Goal: Navigation & Orientation: Find specific page/section

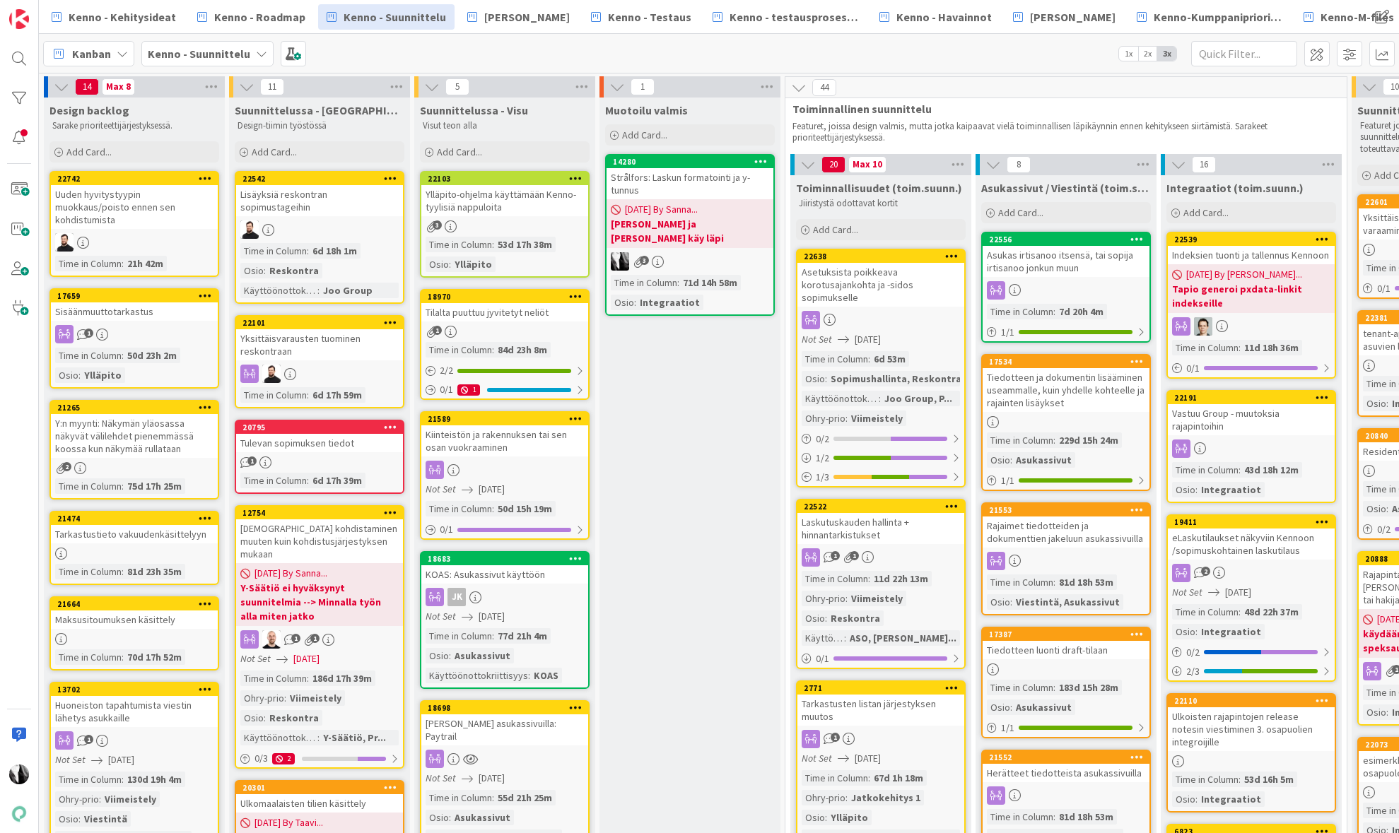
scroll to position [0, 295]
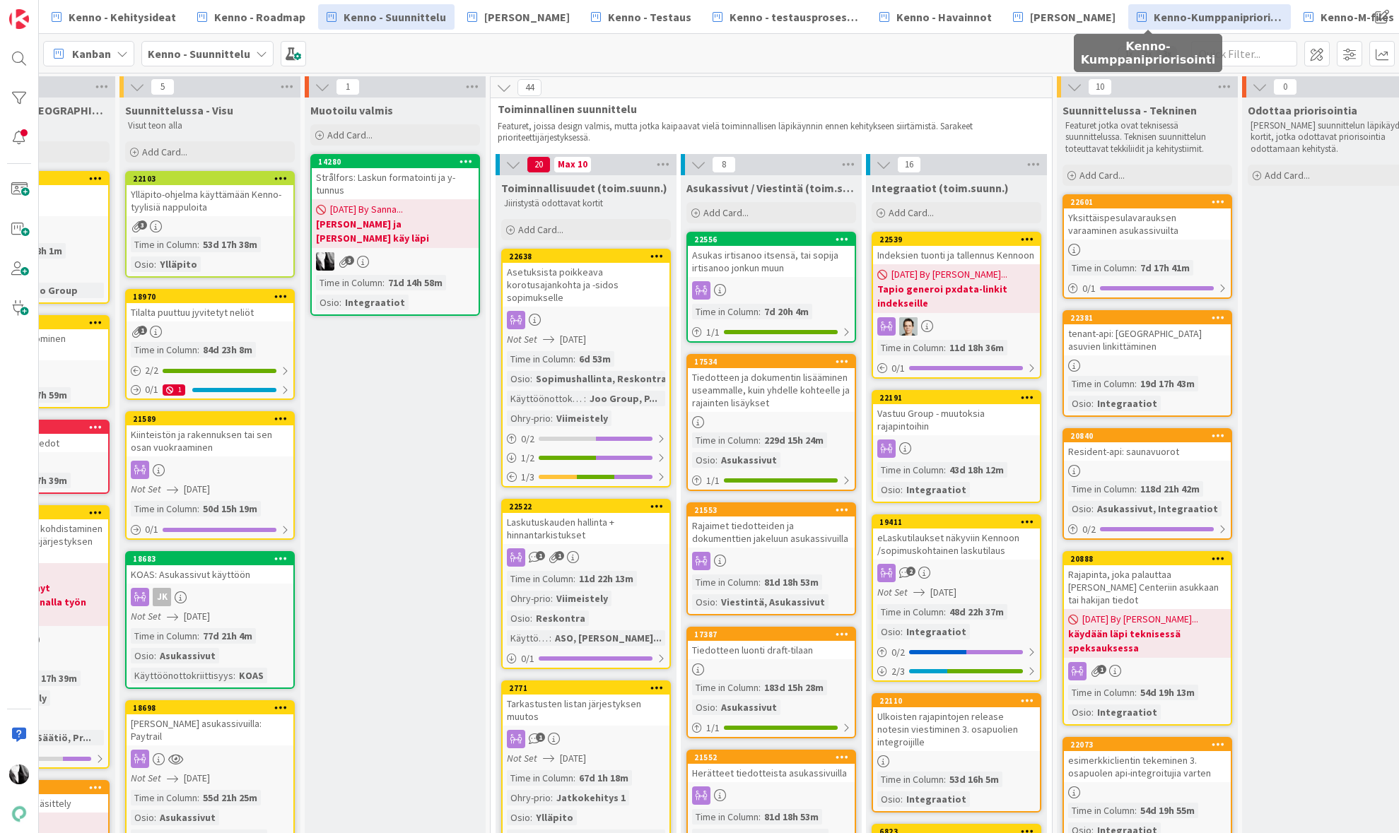
click at [1163, 20] on span "Kenno-Kumppanipriorisointi" at bounding box center [1217, 16] width 129 height 17
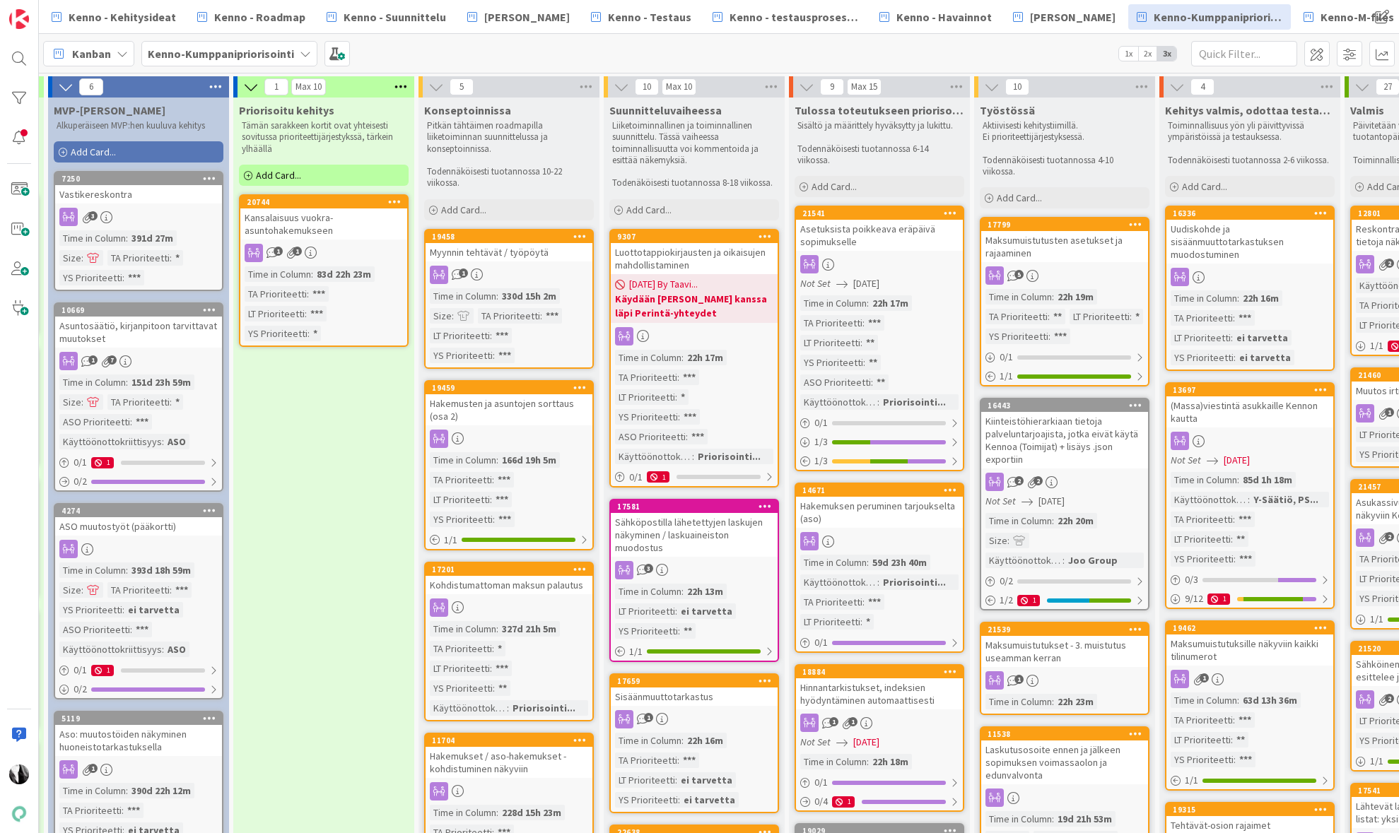
scroll to position [0, 387]
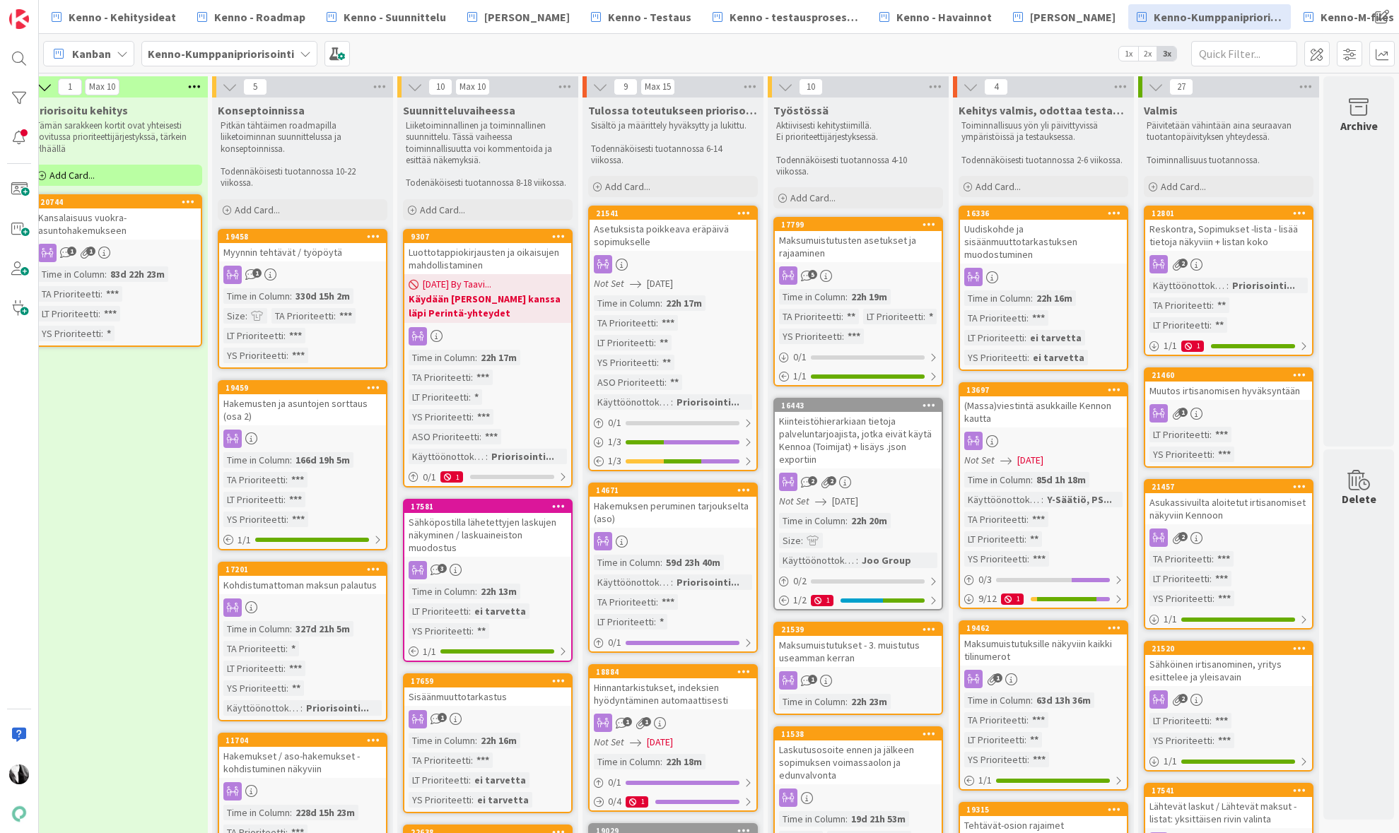
click at [1059, 411] on div "(Massa)viestintä asukkaille Kennon kautta" at bounding box center [1043, 412] width 167 height 31
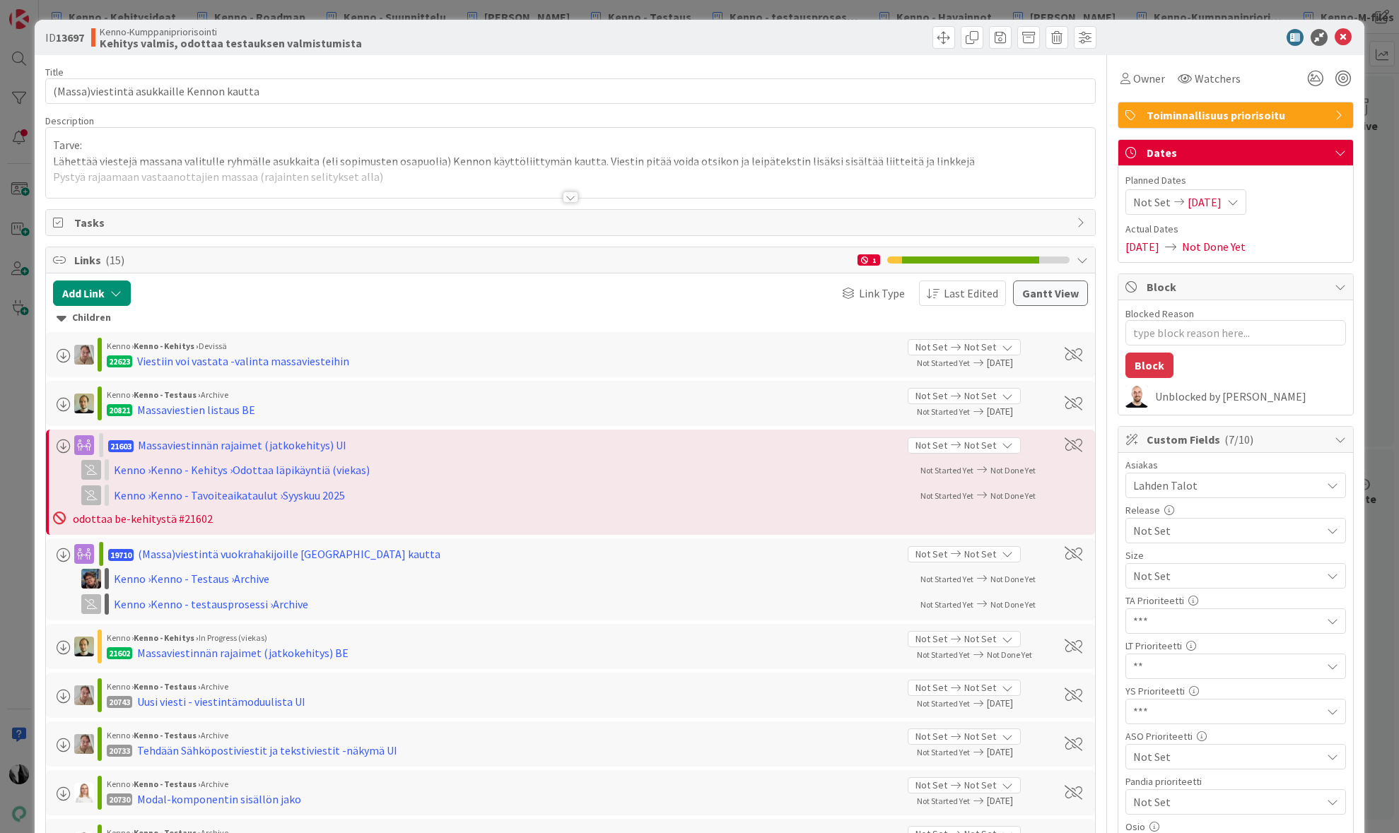
click at [572, 198] on div at bounding box center [571, 197] width 16 height 11
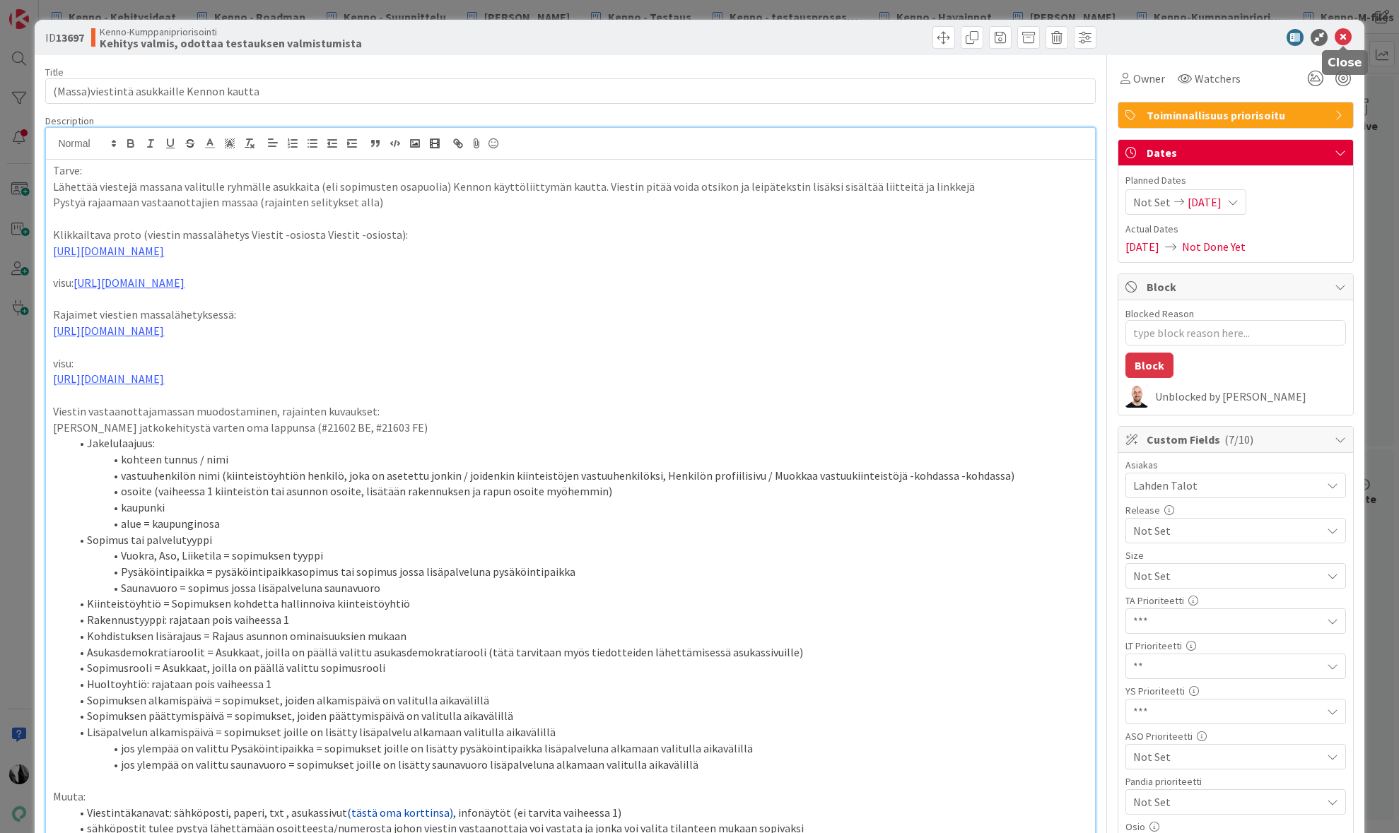
click at [1346, 33] on icon at bounding box center [1342, 37] width 17 height 17
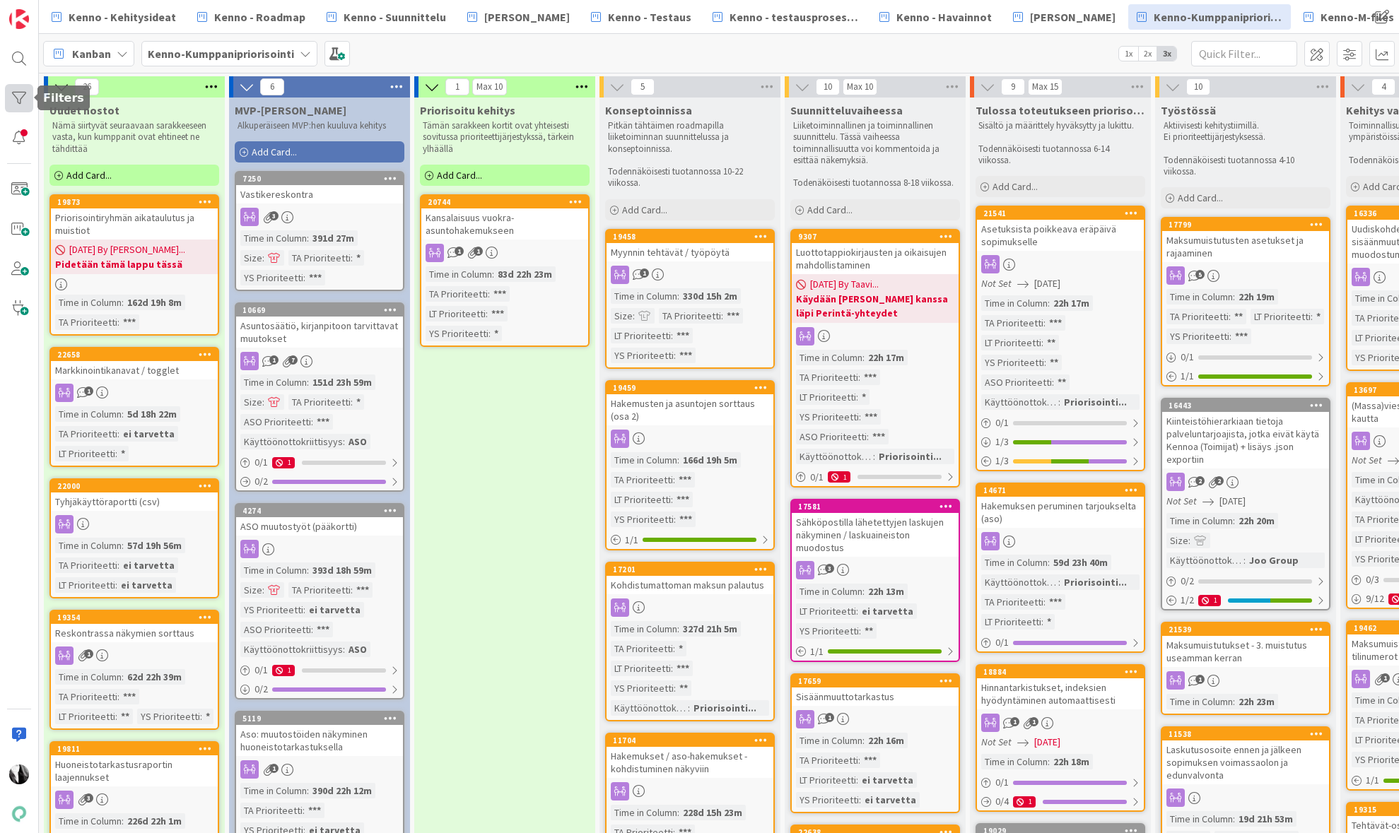
click at [18, 95] on div at bounding box center [19, 98] width 28 height 28
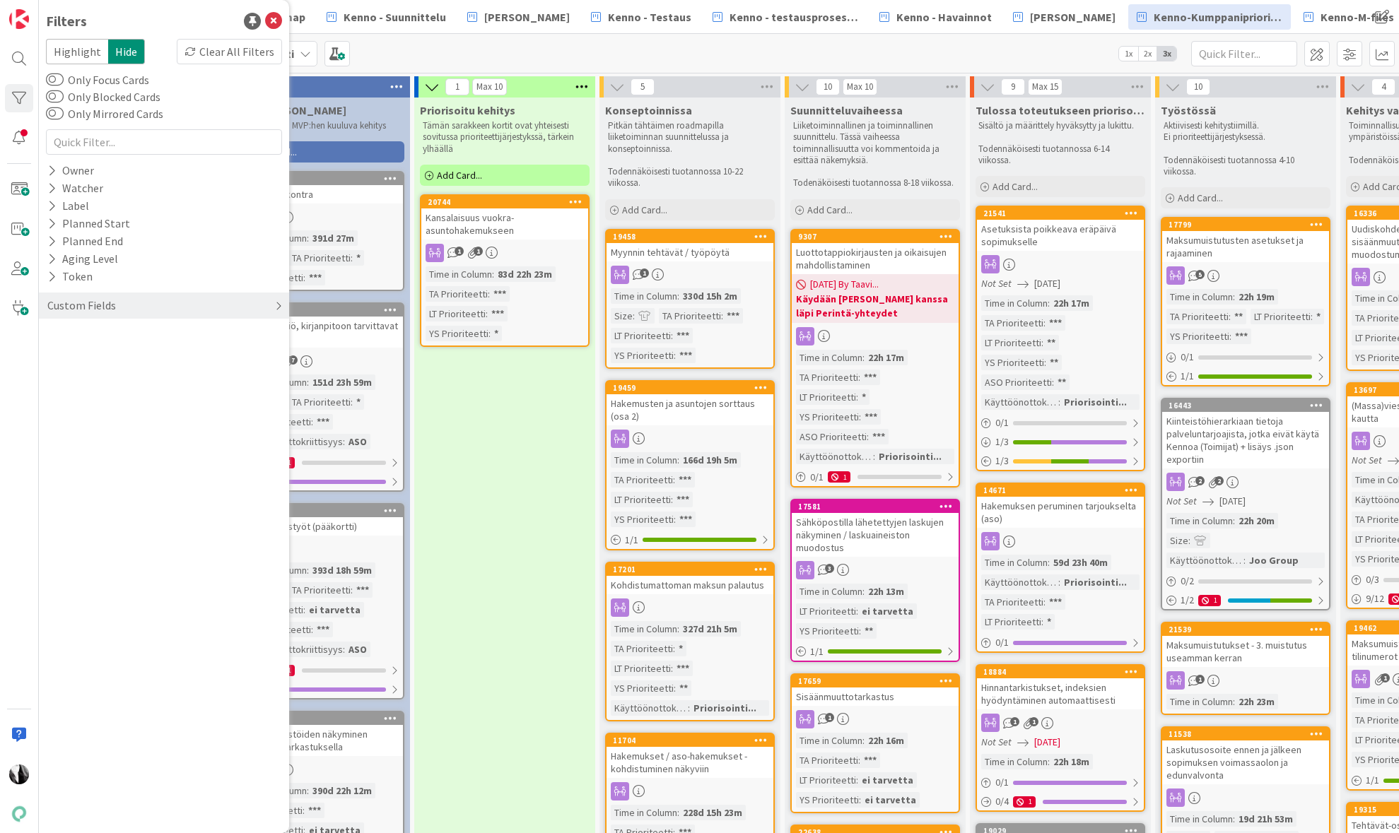
click at [95, 308] on div "Custom Fields" at bounding box center [81, 306] width 71 height 18
click at [88, 474] on div "Osio" at bounding box center [164, 476] width 250 height 18
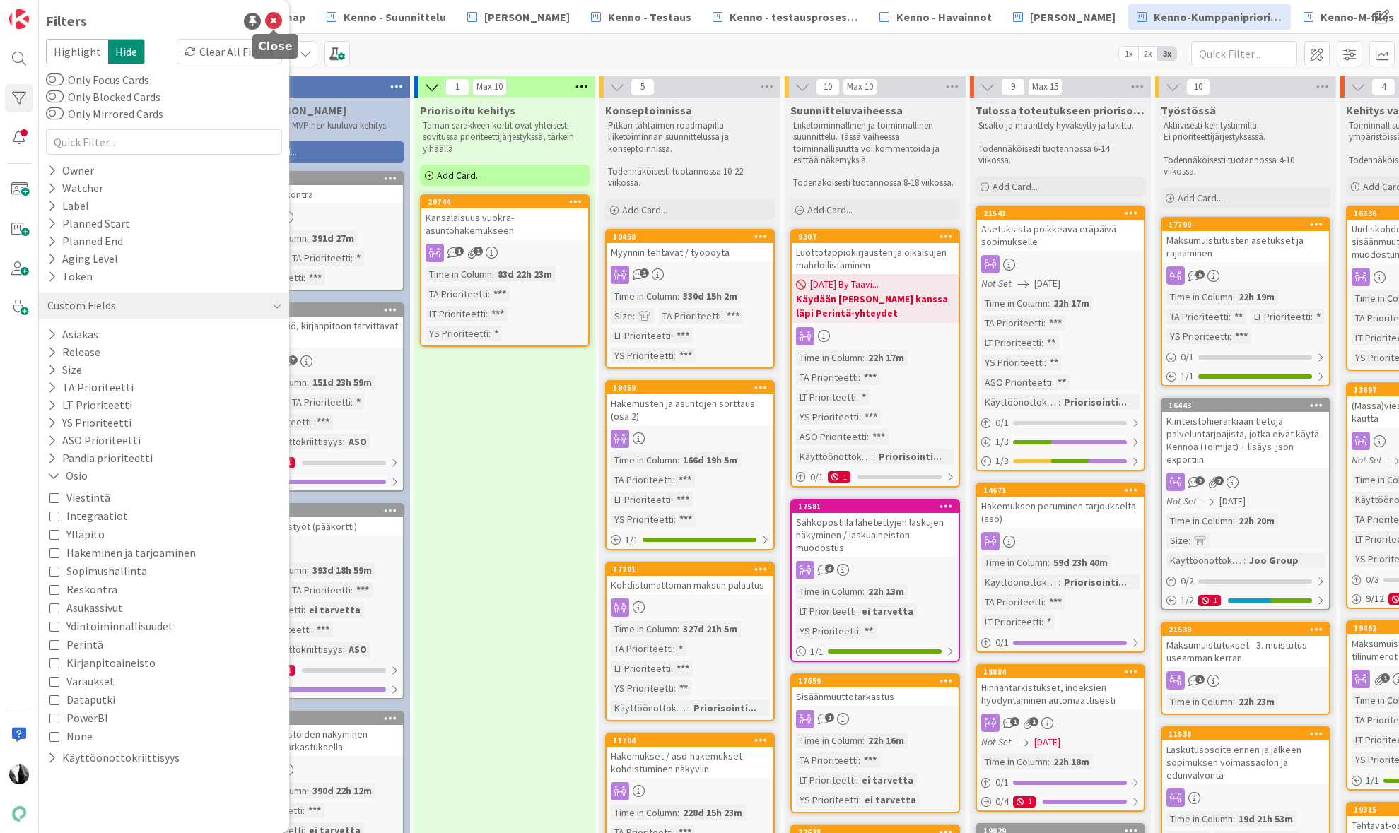
click at [274, 20] on icon at bounding box center [273, 21] width 17 height 17
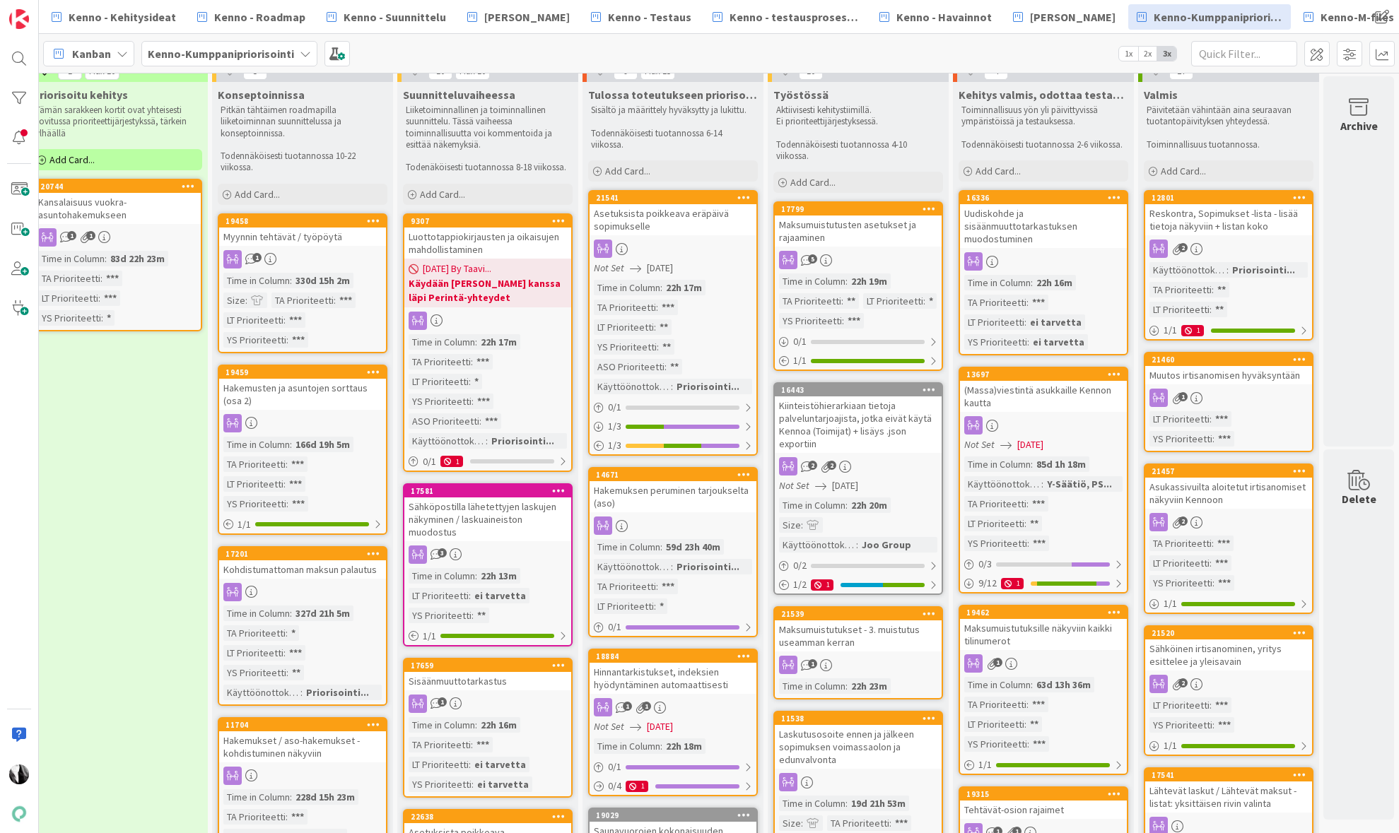
scroll to position [18, 387]
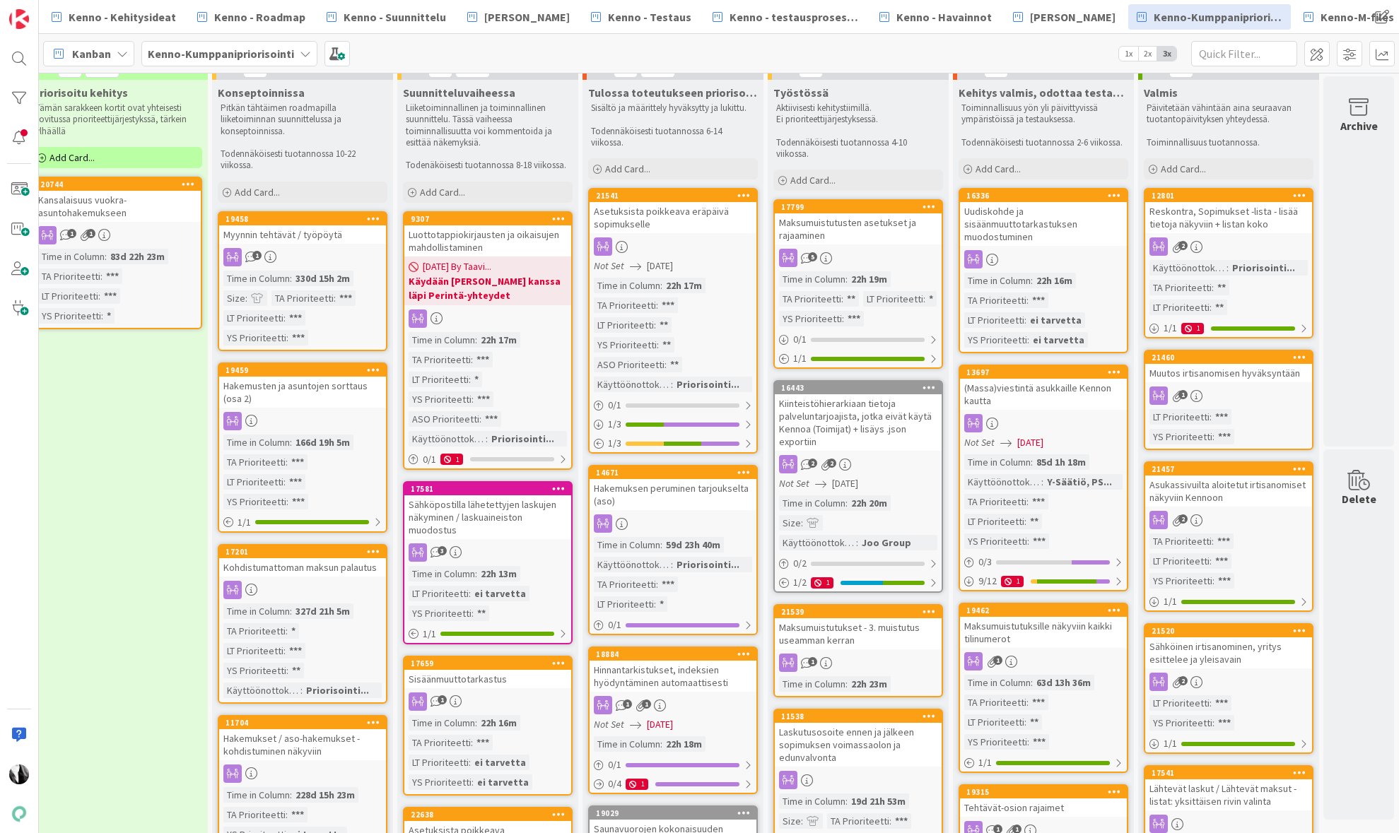
click at [1018, 215] on div "Uudiskohde ja sisäänmuuttotarkastuksen muodostuminen" at bounding box center [1043, 224] width 167 height 44
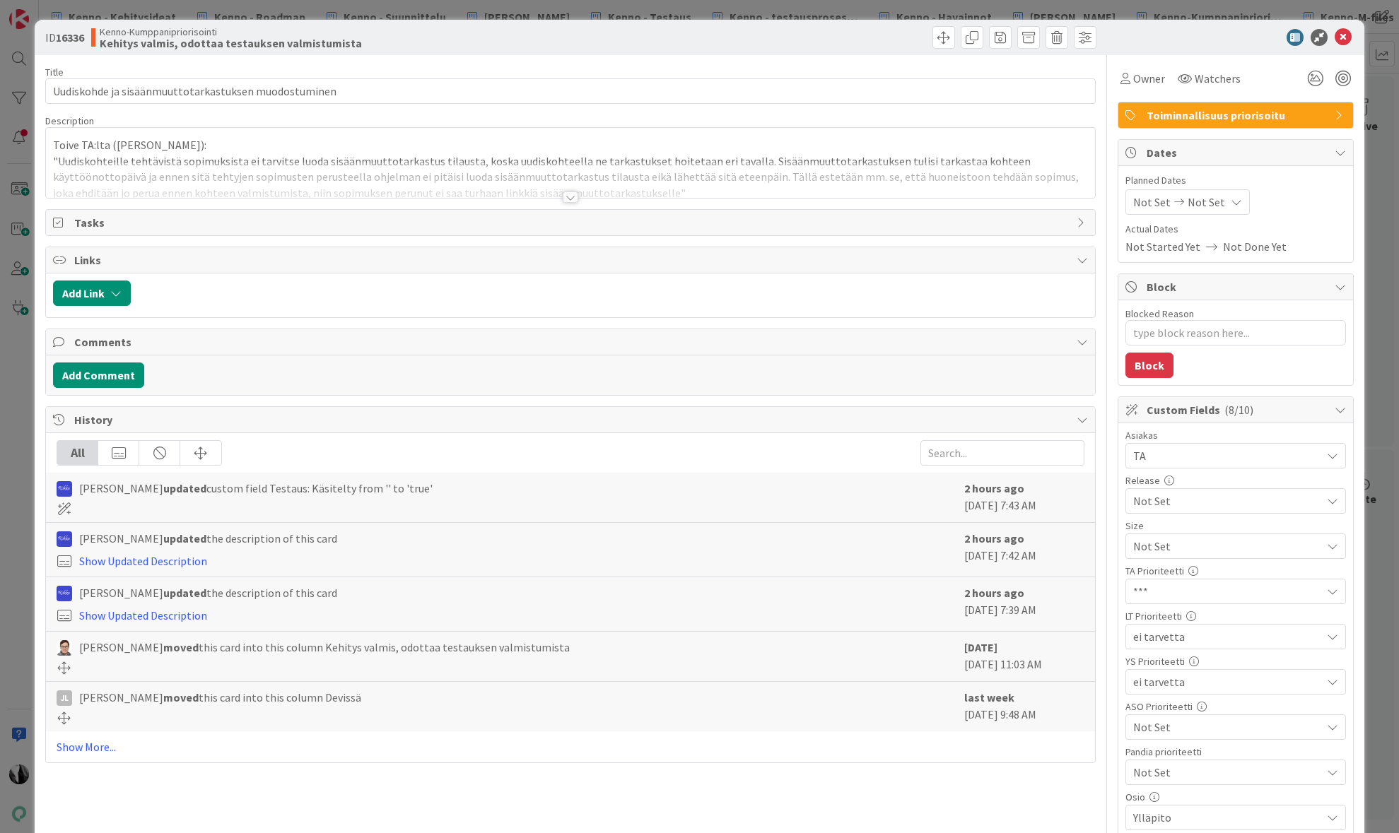
click at [569, 198] on div at bounding box center [571, 197] width 16 height 11
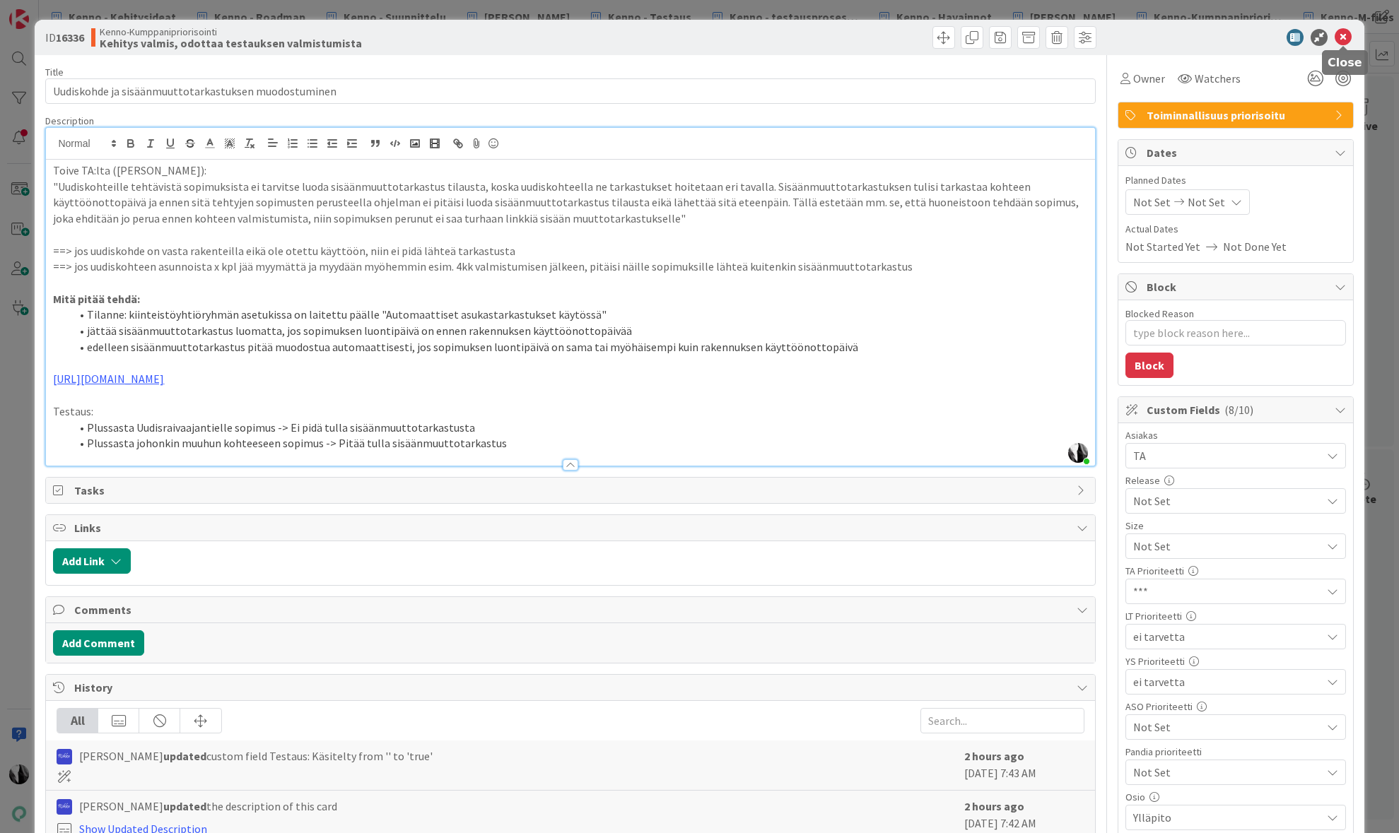
drag, startPoint x: 1342, startPoint y: 38, endPoint x: 1335, endPoint y: 40, distance: 7.2
click at [1342, 38] on icon at bounding box center [1342, 37] width 17 height 17
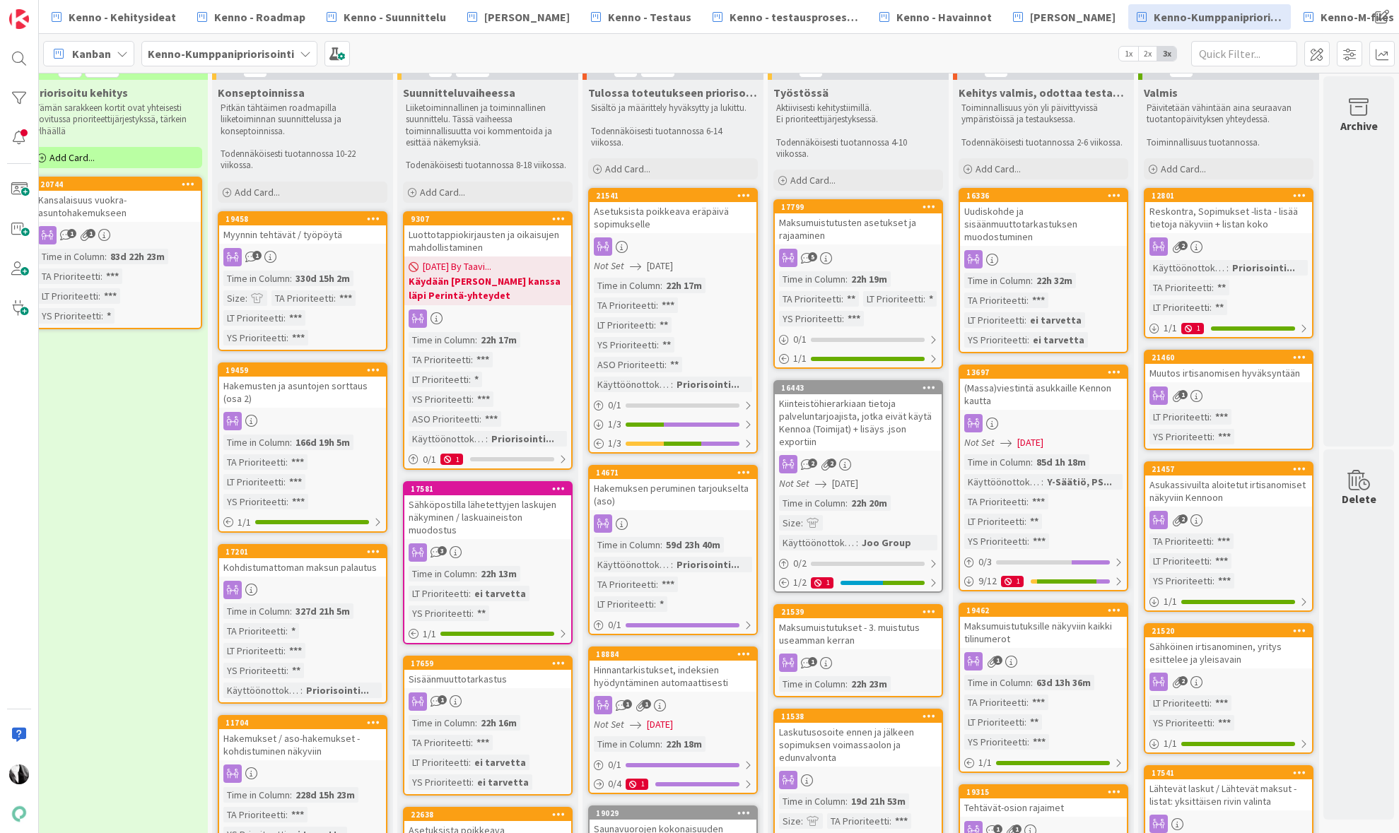
click at [1033, 395] on div "(Massa)viestintä asukkaille Kennon kautta" at bounding box center [1043, 394] width 167 height 31
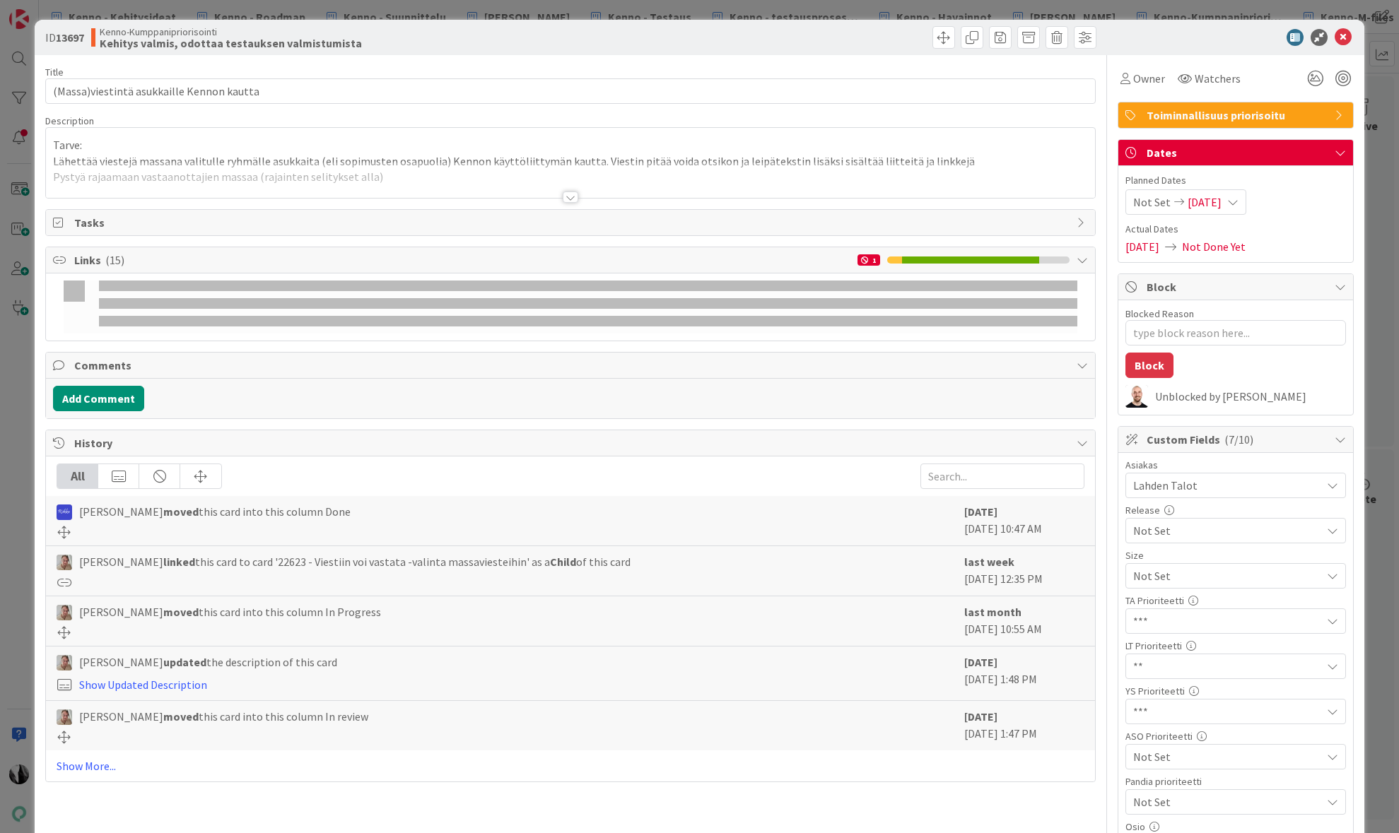
type textarea "x"
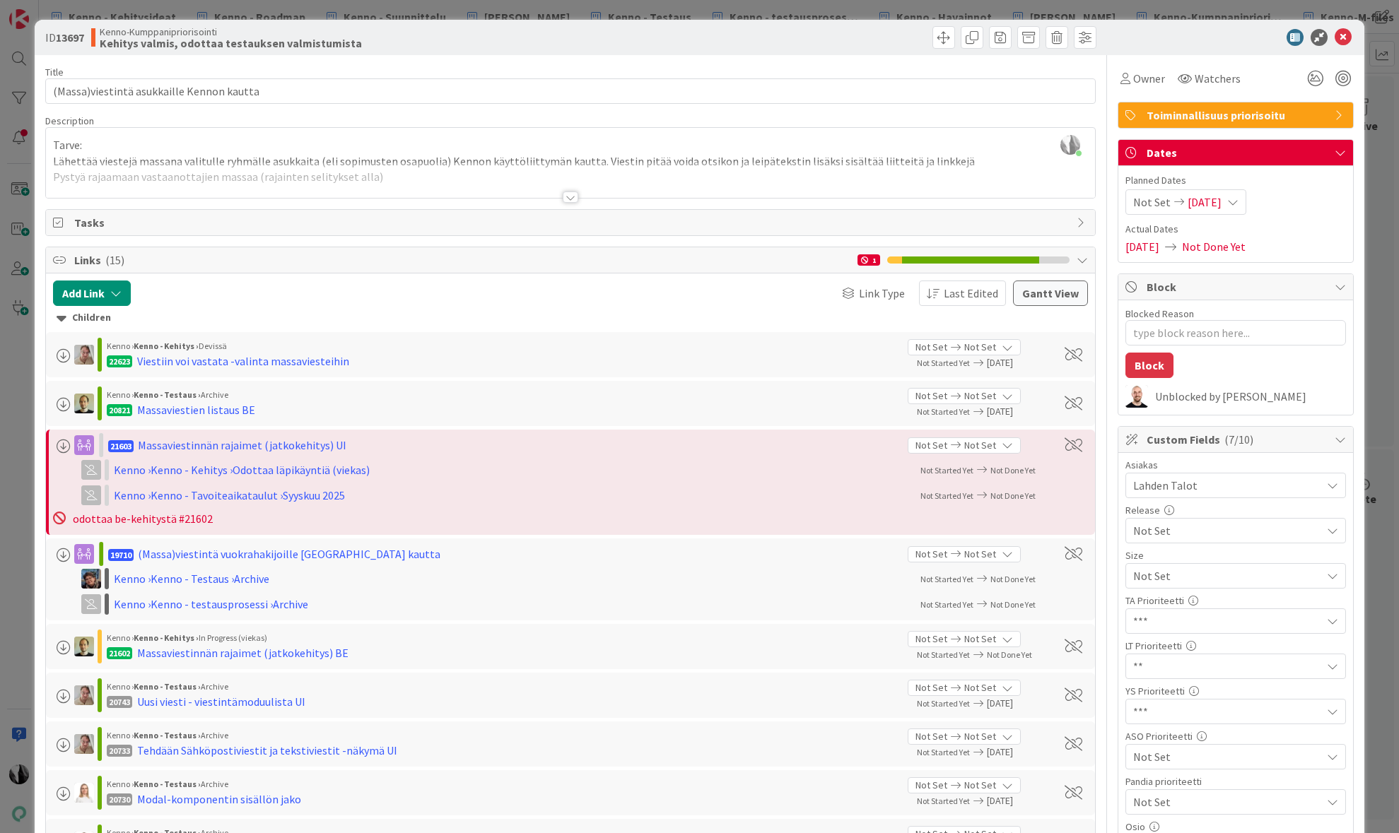
click at [571, 199] on div at bounding box center [571, 197] width 16 height 11
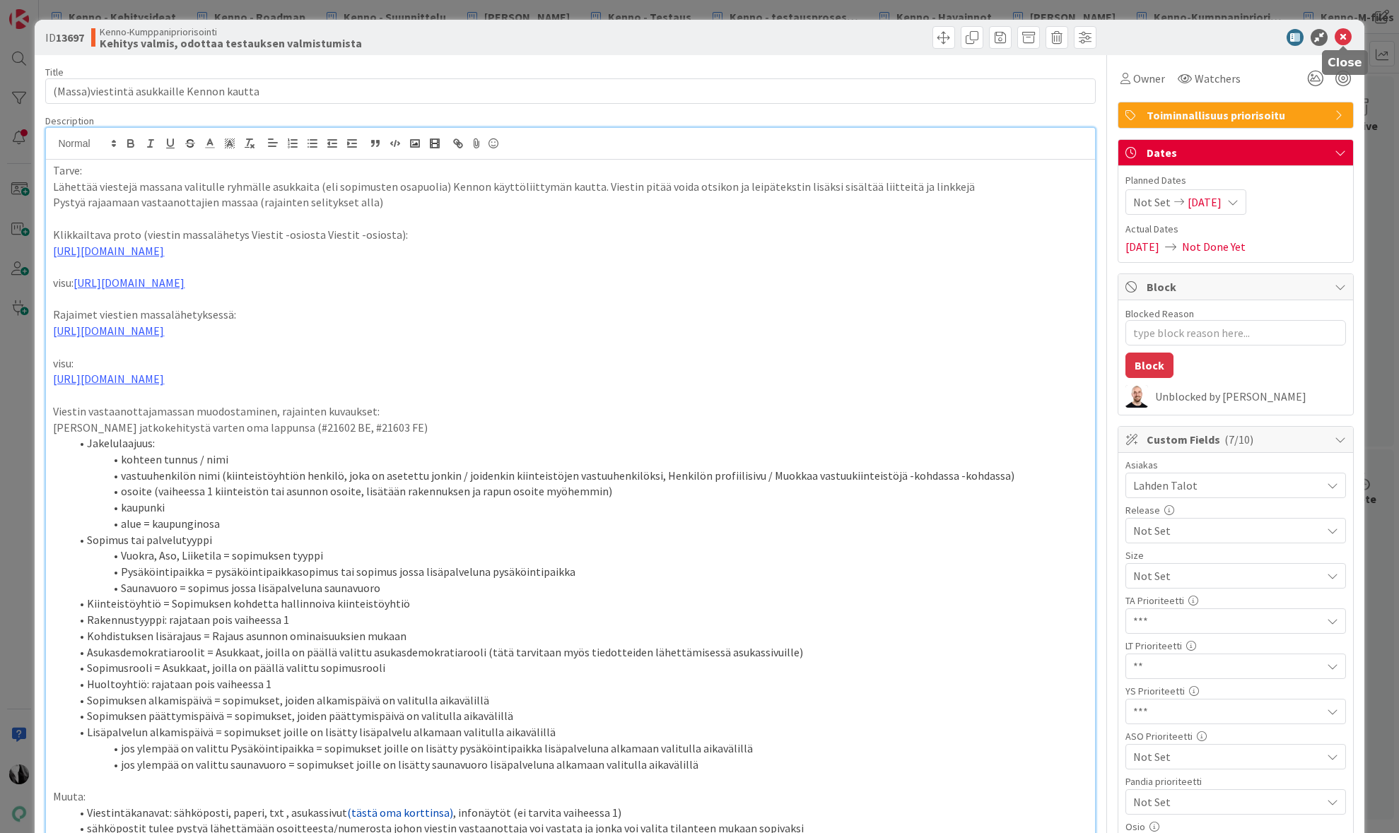
click at [1340, 35] on icon at bounding box center [1342, 37] width 17 height 17
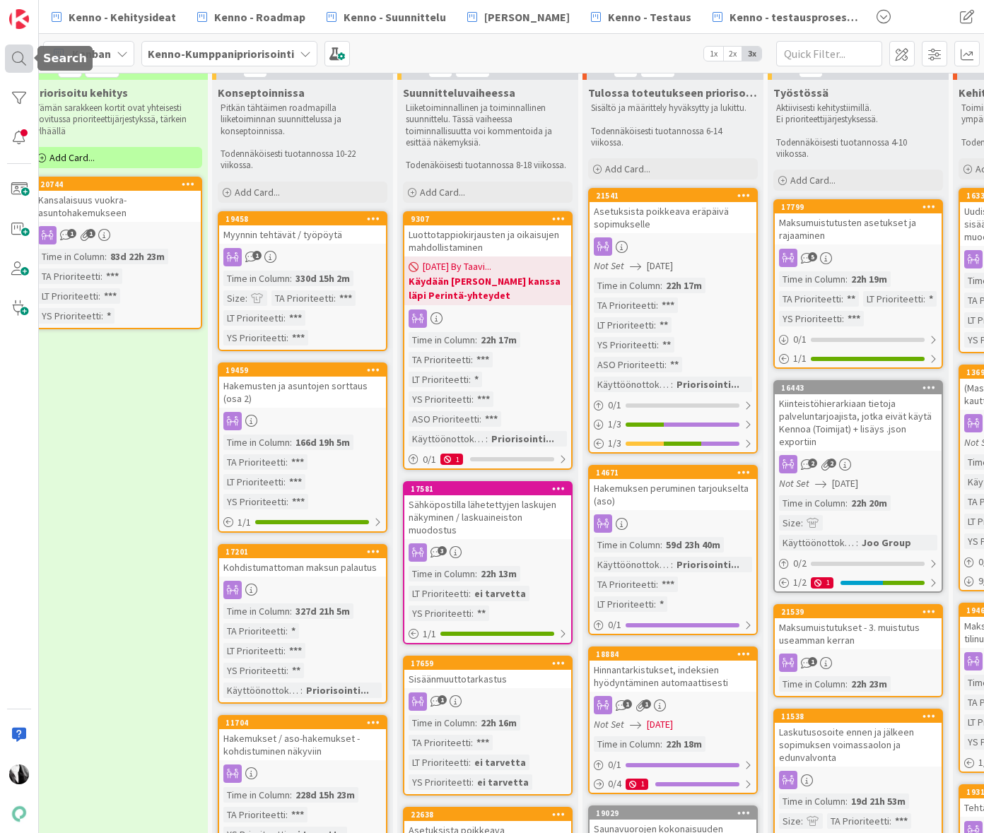
click at [19, 57] on div at bounding box center [19, 59] width 28 height 28
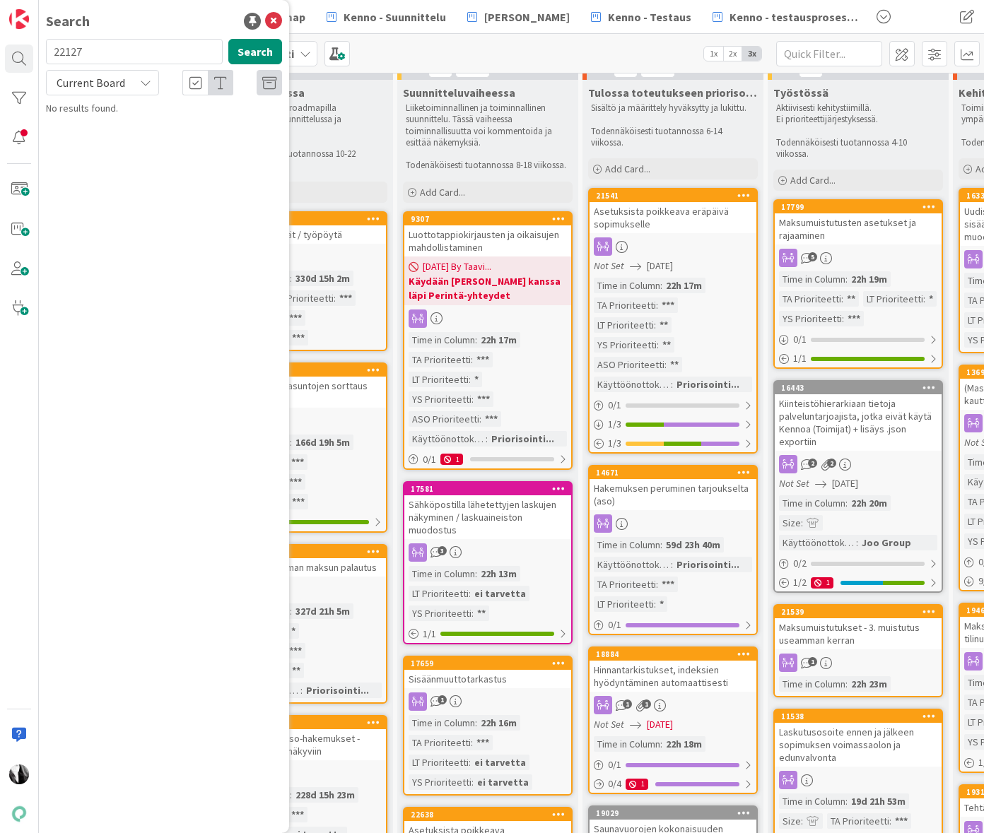
drag, startPoint x: 88, startPoint y: 52, endPoint x: 80, endPoint y: 54, distance: 8.1
click at [44, 54] on div "22127 Search" at bounding box center [163, 54] width 253 height 31
type input "21659"
click at [129, 84] on div "Current Board" at bounding box center [102, 82] width 113 height 25
click at [104, 140] on span "All Boards" at bounding box center [127, 141] width 147 height 21
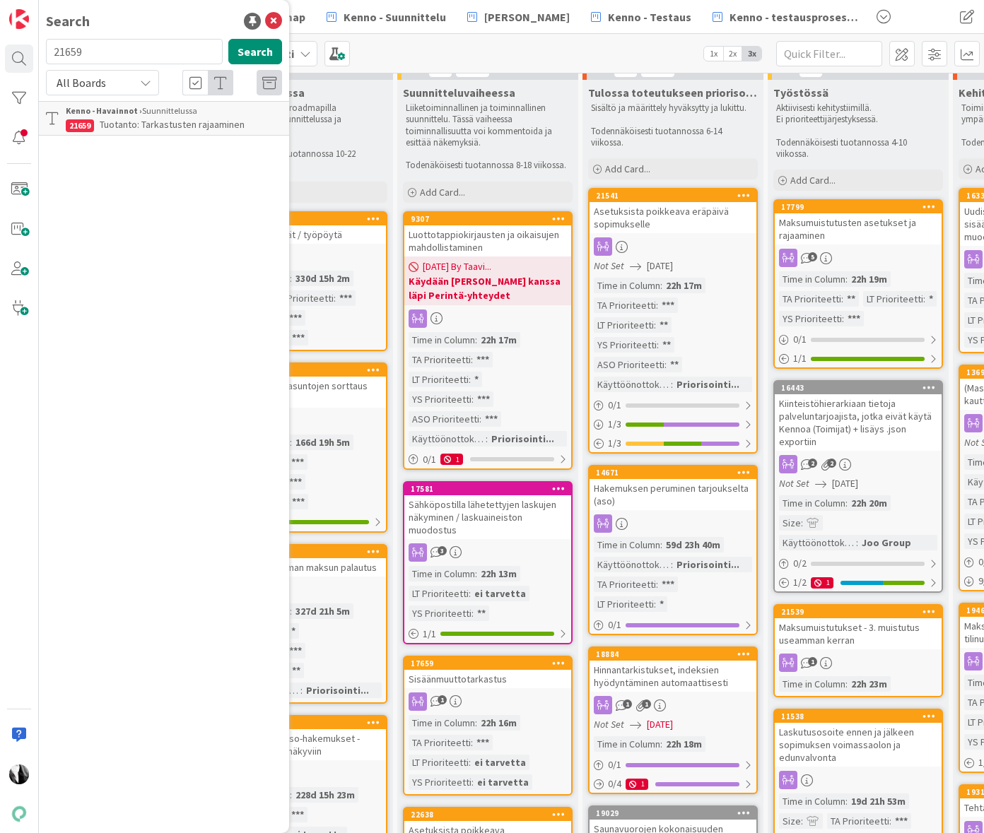
click at [195, 120] on span "Tuotanto: Tarkastusten rajaaminen" at bounding box center [172, 124] width 145 height 13
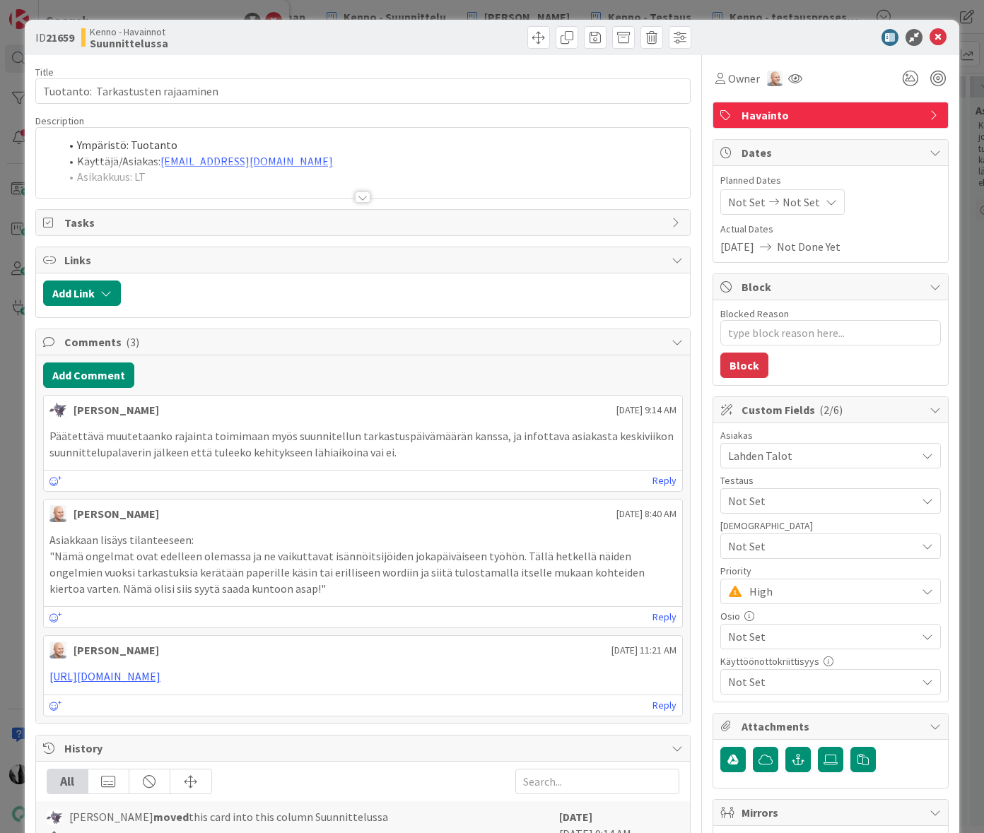
type textarea "x"
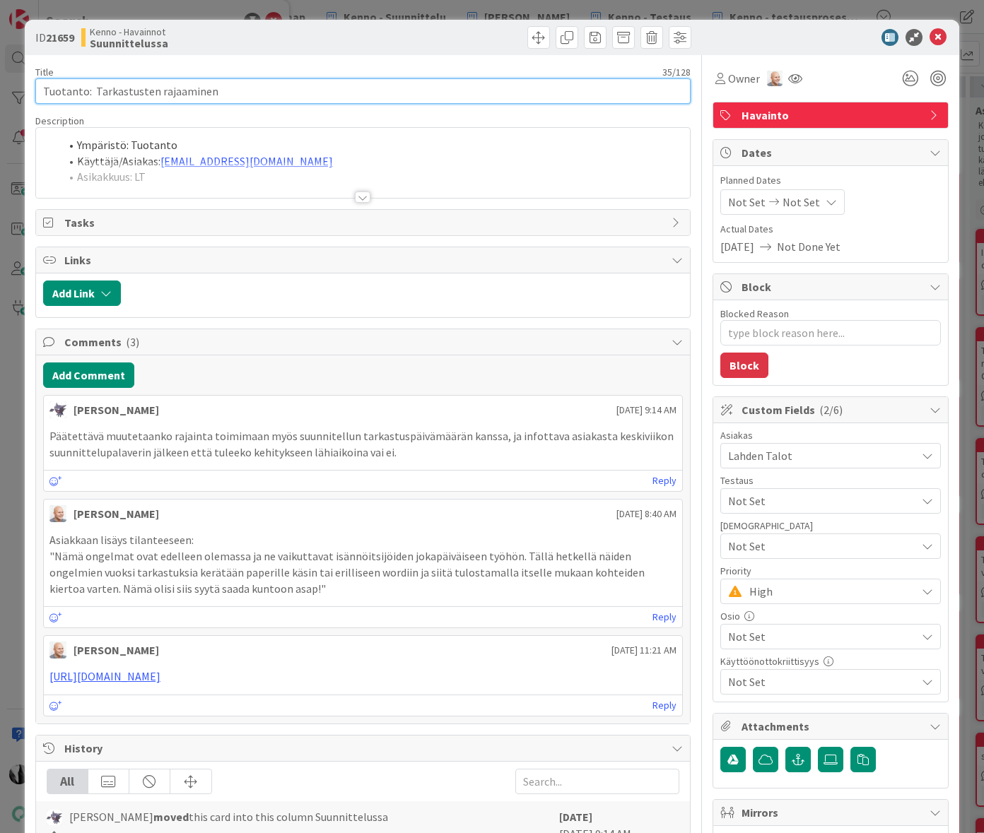
drag, startPoint x: 44, startPoint y: 92, endPoint x: 214, endPoint y: 91, distance: 170.3
click at [213, 91] on input "Tuotanto: Tarkastusten rajaaminen" at bounding box center [362, 90] width 655 height 25
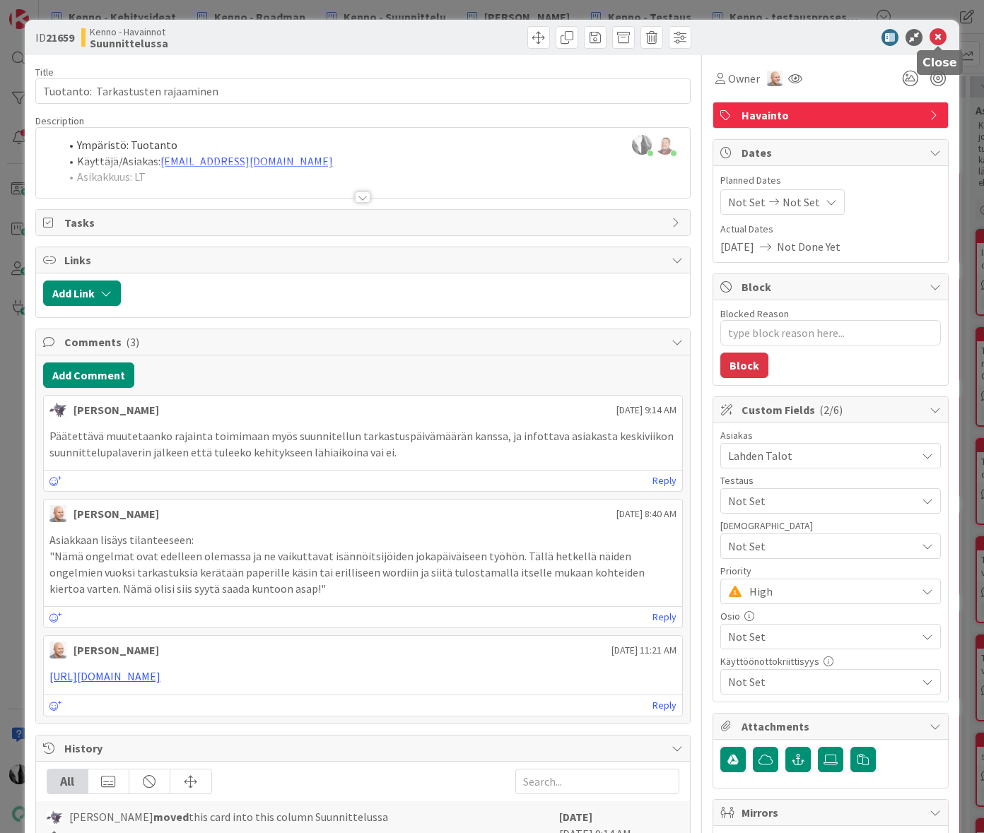
click at [937, 37] on icon at bounding box center [937, 37] width 17 height 17
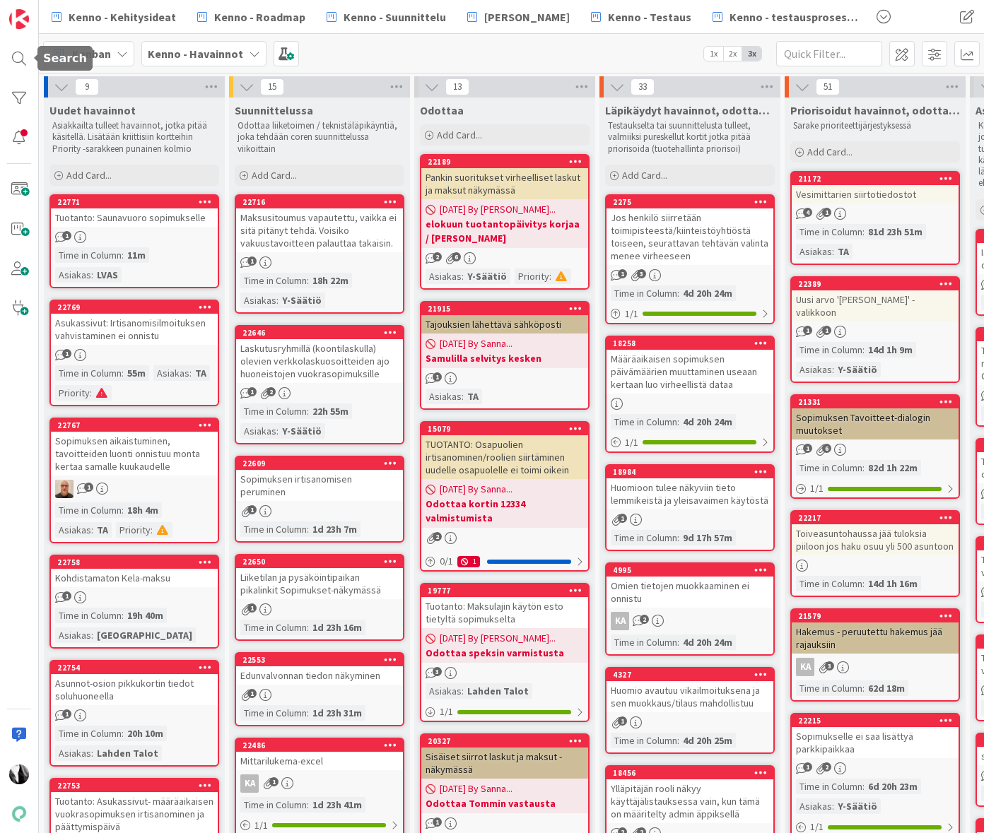
drag, startPoint x: 16, startPoint y: 58, endPoint x: 66, endPoint y: 54, distance: 51.1
click at [16, 58] on div at bounding box center [19, 59] width 28 height 28
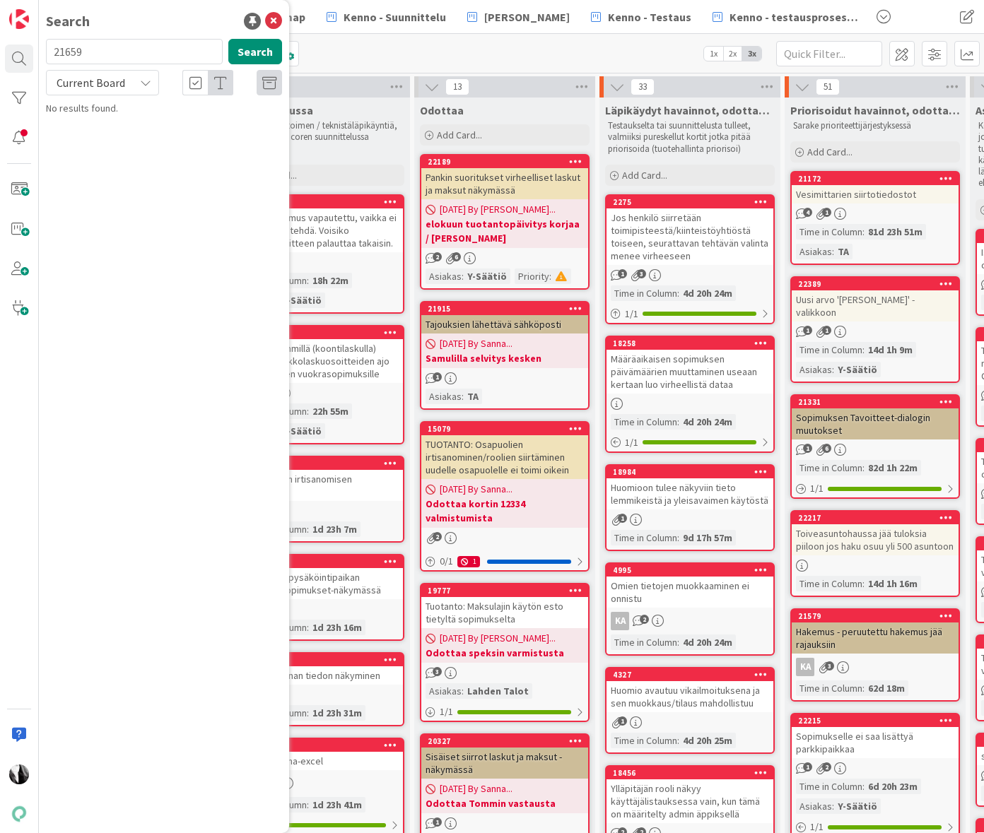
drag, startPoint x: 130, startPoint y: 55, endPoint x: 53, endPoint y: 53, distance: 77.1
click at [47, 56] on input "21659" at bounding box center [134, 51] width 177 height 25
type input "22714"
click at [100, 81] on span "Current Board" at bounding box center [91, 83] width 69 height 14
drag, startPoint x: 97, startPoint y: 141, endPoint x: 183, endPoint y: 96, distance: 97.4
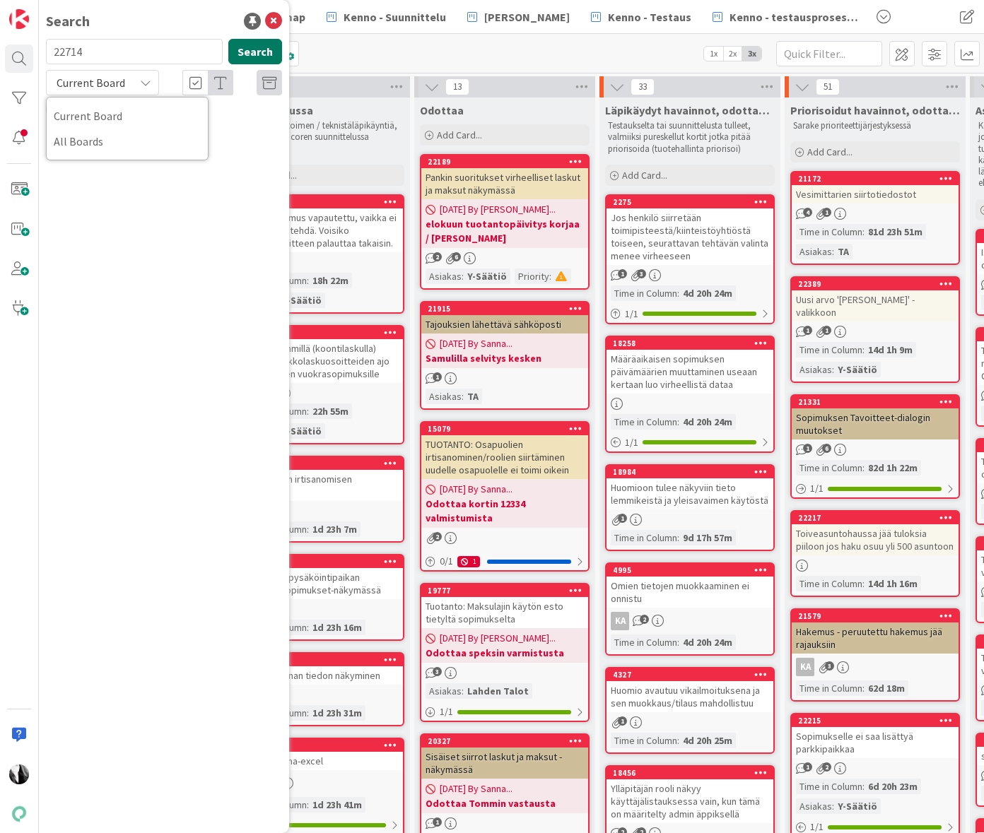
click at [253, 52] on button "Search" at bounding box center [255, 51] width 54 height 25
click at [131, 85] on div "Current Board" at bounding box center [102, 82] width 113 height 25
drag, startPoint x: 103, startPoint y: 142, endPoint x: 189, endPoint y: 82, distance: 104.5
click at [104, 142] on span "All Boards" at bounding box center [127, 141] width 147 height 21
click at [176, 116] on div "Kenno - Kehitysideat › Uudet ideat" at bounding box center [174, 111] width 216 height 13
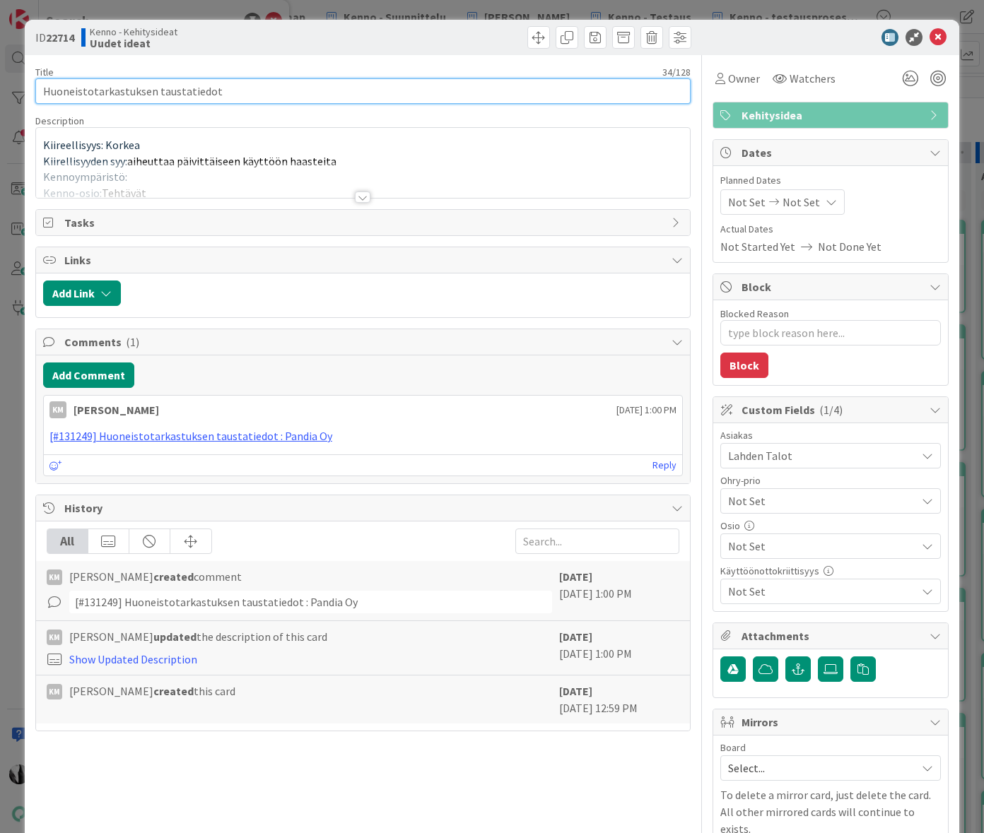
type textarea "x"
drag, startPoint x: 154, startPoint y: 91, endPoint x: 43, endPoint y: 92, distance: 111.0
click at [43, 92] on input "Huoneistotarkastuksen taustatiedot" at bounding box center [362, 90] width 655 height 25
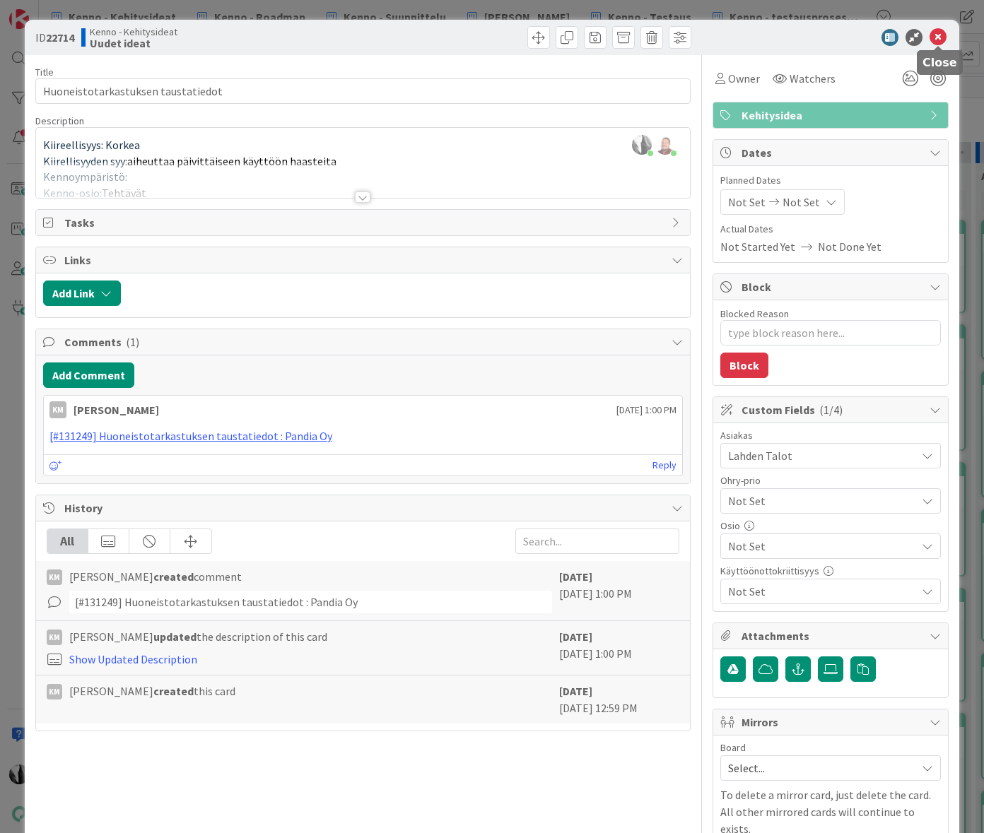
click at [939, 36] on icon at bounding box center [937, 37] width 17 height 17
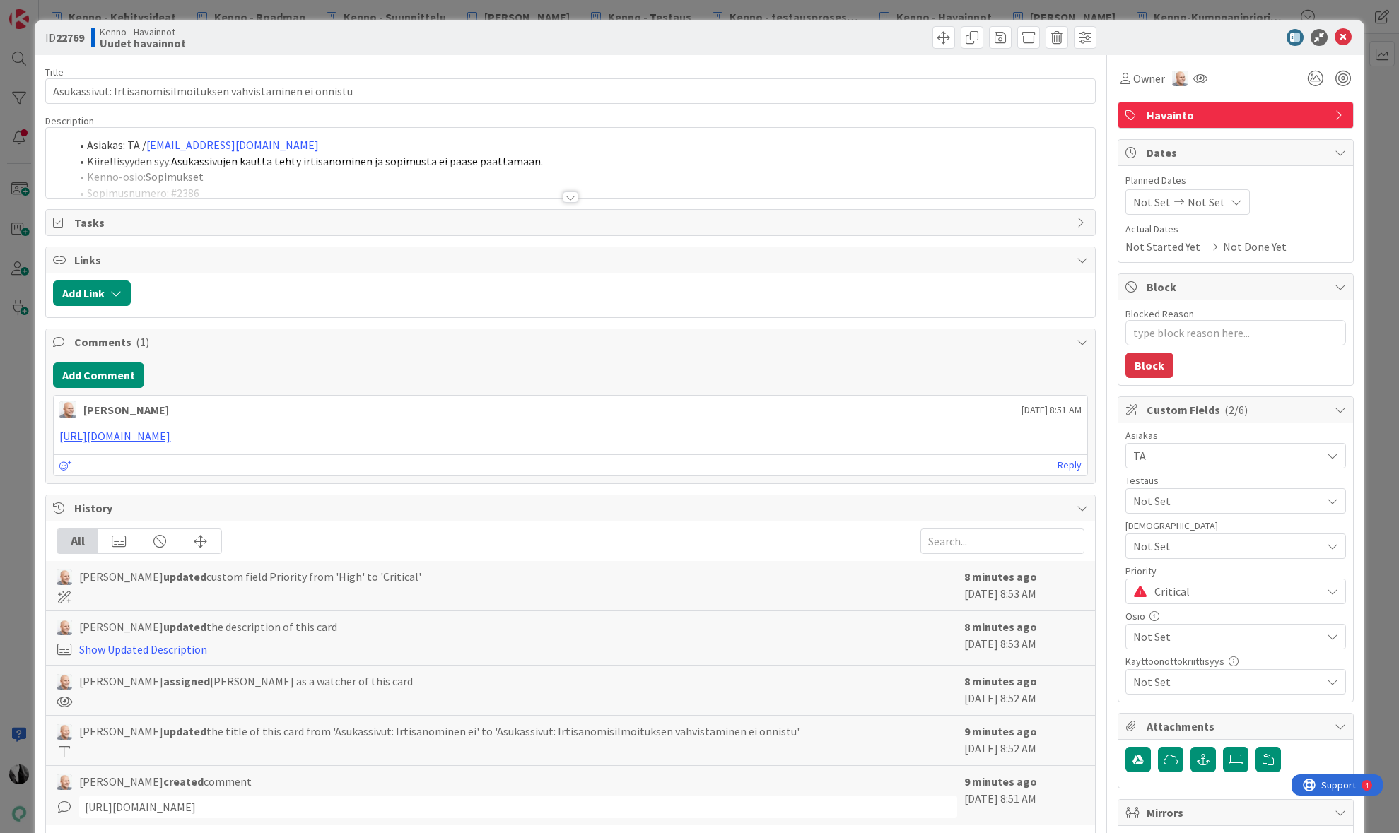
type textarea "x"
click at [571, 197] on div at bounding box center [571, 197] width 16 height 11
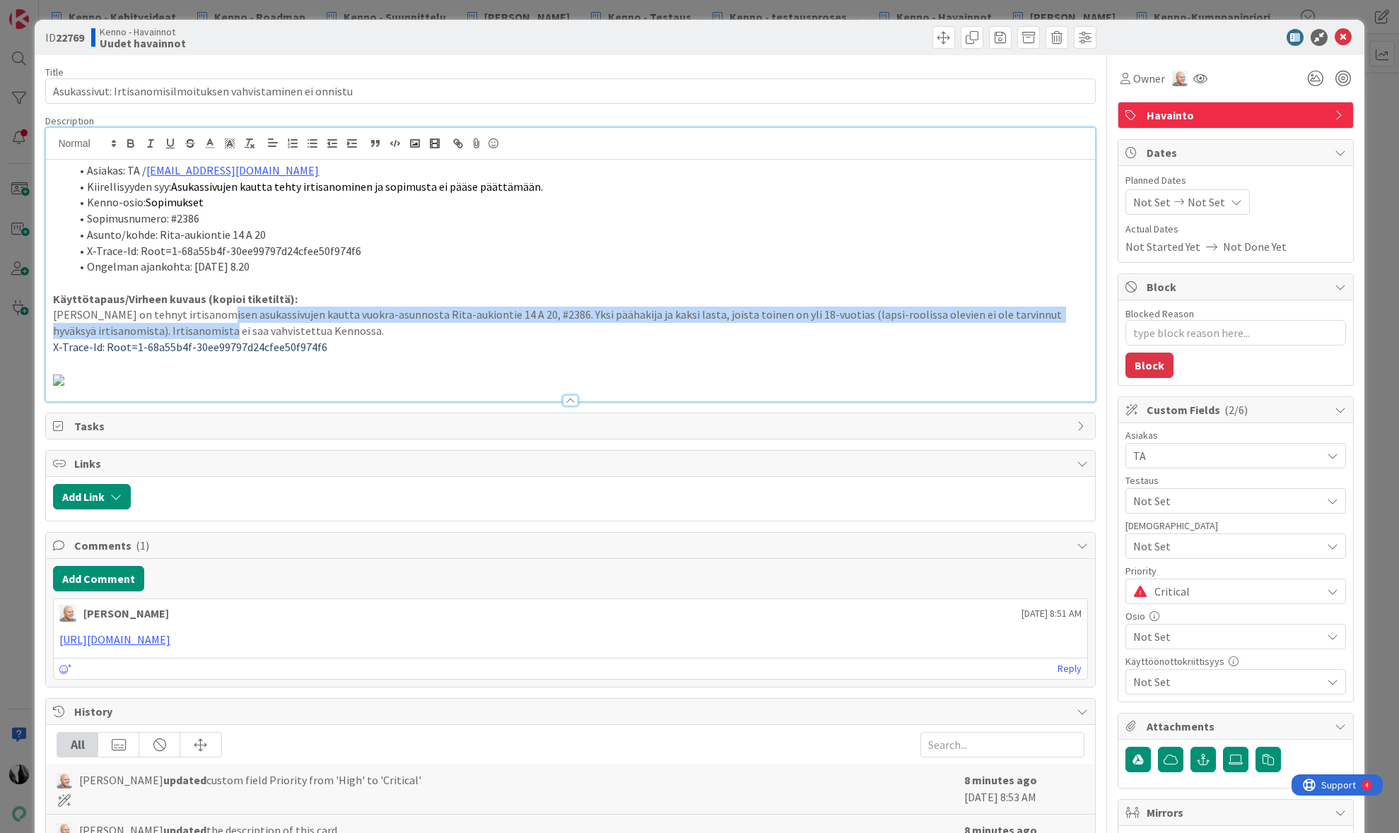
drag, startPoint x: 213, startPoint y: 319, endPoint x: 213, endPoint y: 328, distance: 8.5
click at [213, 328] on p "Asukas on tehnyt irtisanomisen asukassivujen kautta vuokra-asunnosta Rita-aukio…" at bounding box center [570, 323] width 1034 height 32
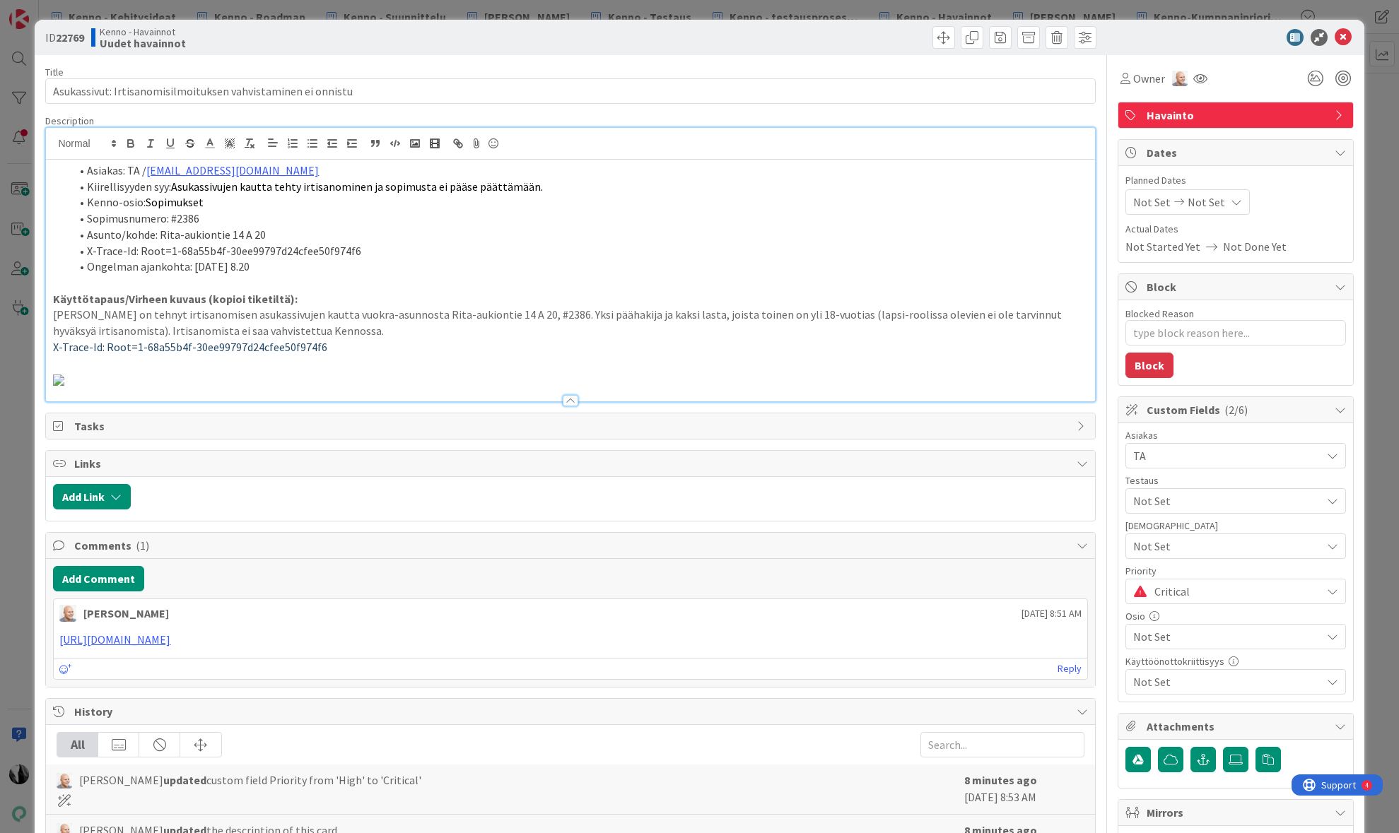
click at [235, 331] on p "Asukas on tehnyt irtisanomisen asukassivujen kautta vuokra-asunnosta Rita-aukio…" at bounding box center [570, 323] width 1034 height 32
click at [1341, 39] on icon at bounding box center [1342, 37] width 17 height 17
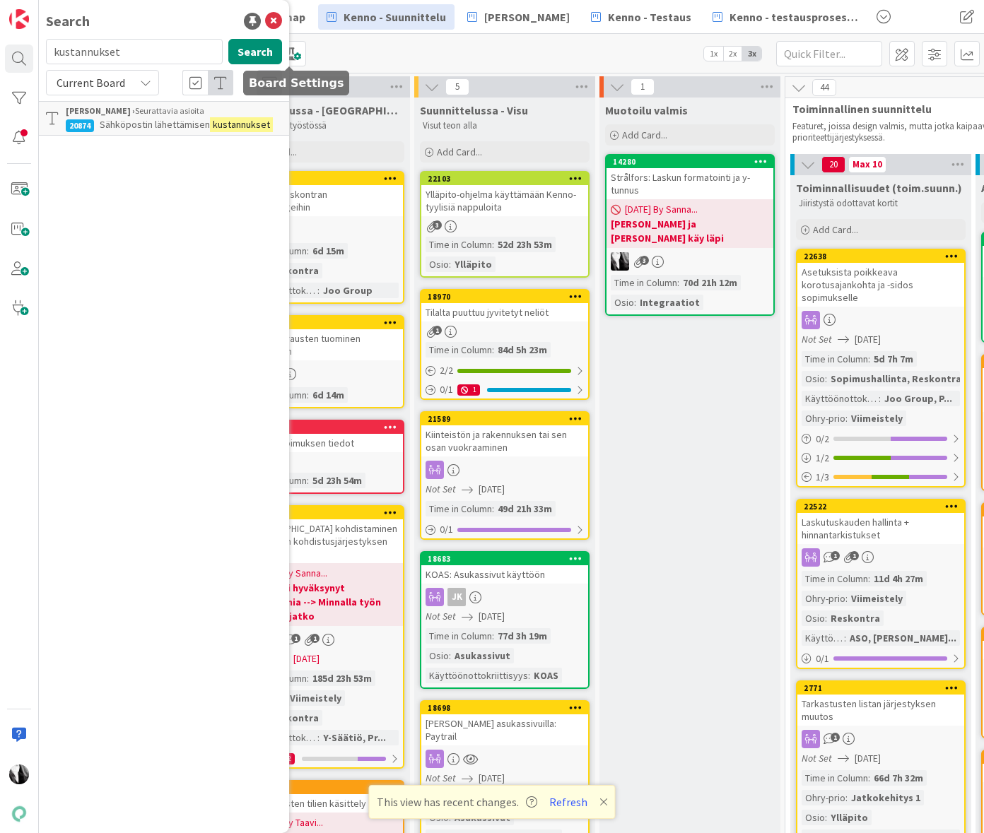
scroll to position [31, 265]
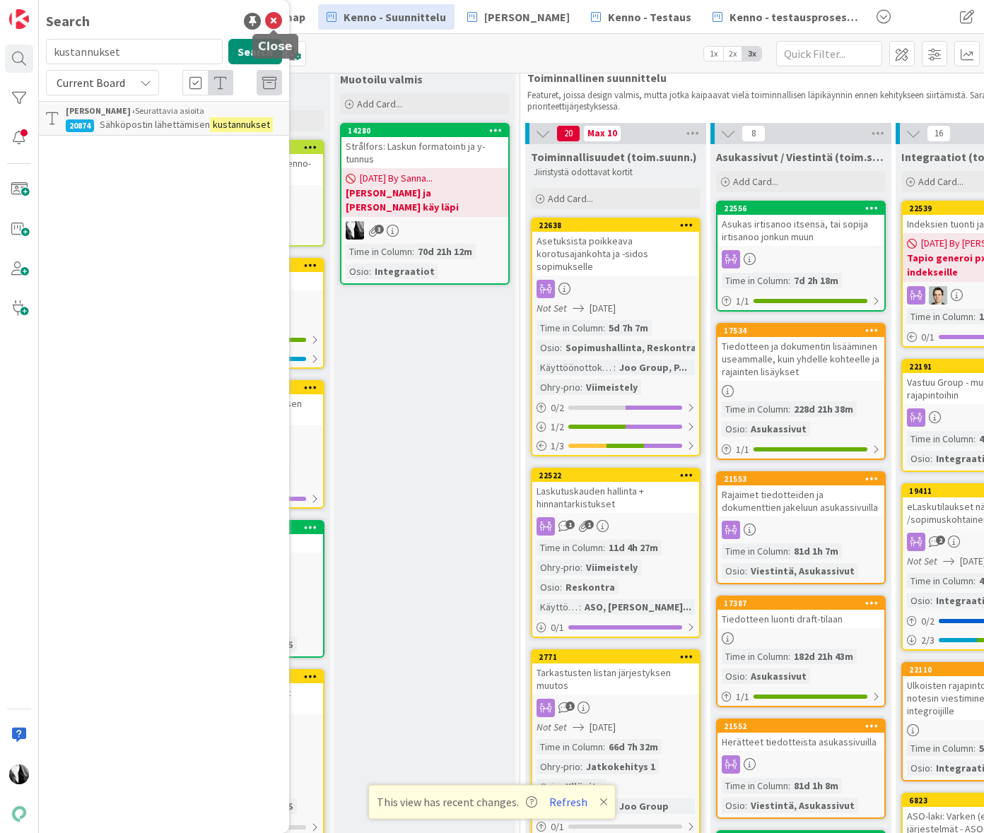
click at [273, 16] on icon at bounding box center [273, 21] width 17 height 17
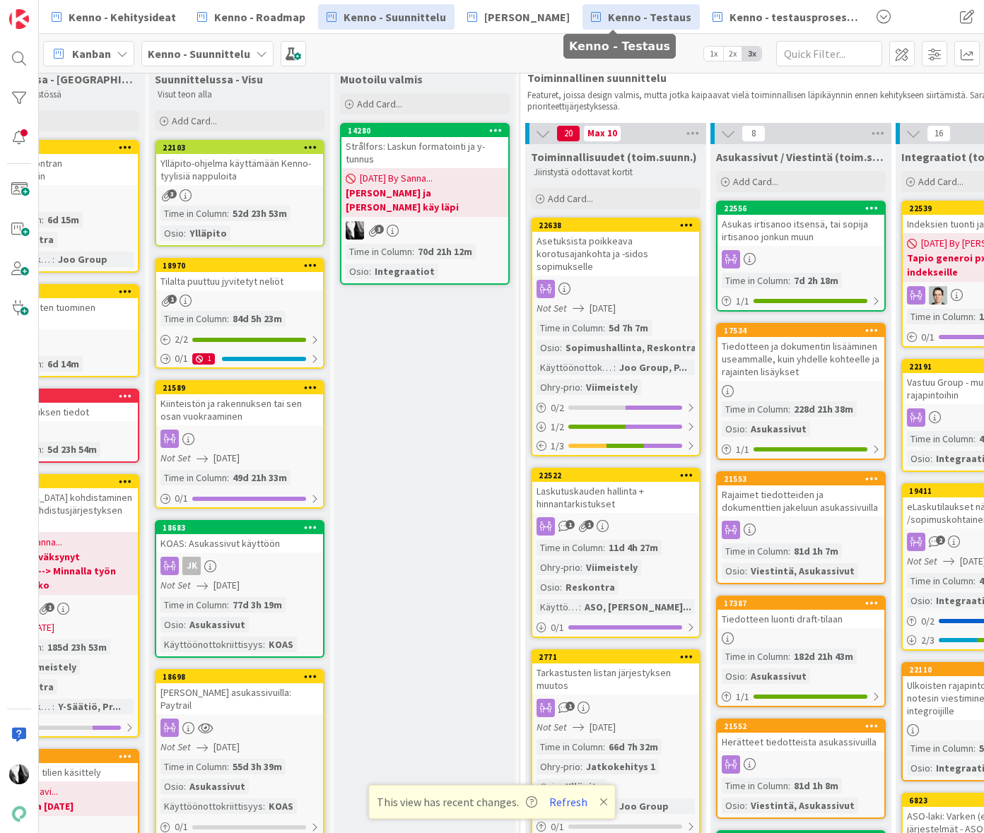
click at [645, 8] on span "Kenno - Testaus" at bounding box center [649, 16] width 83 height 17
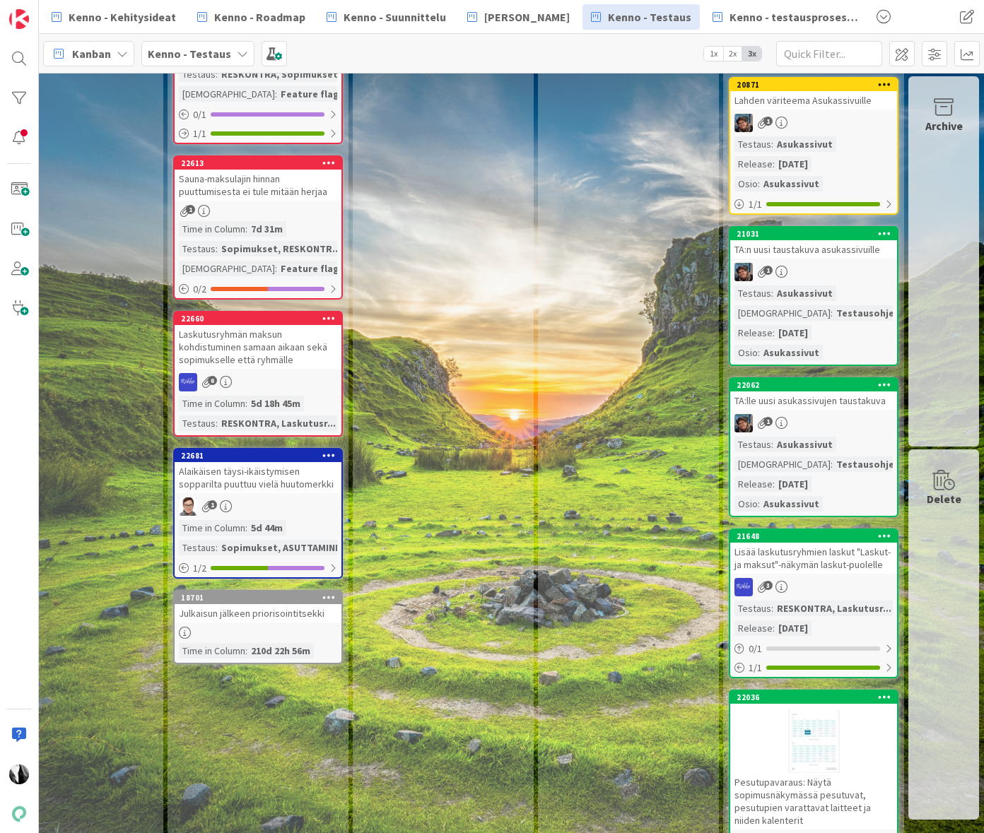
scroll to position [1174, 1173]
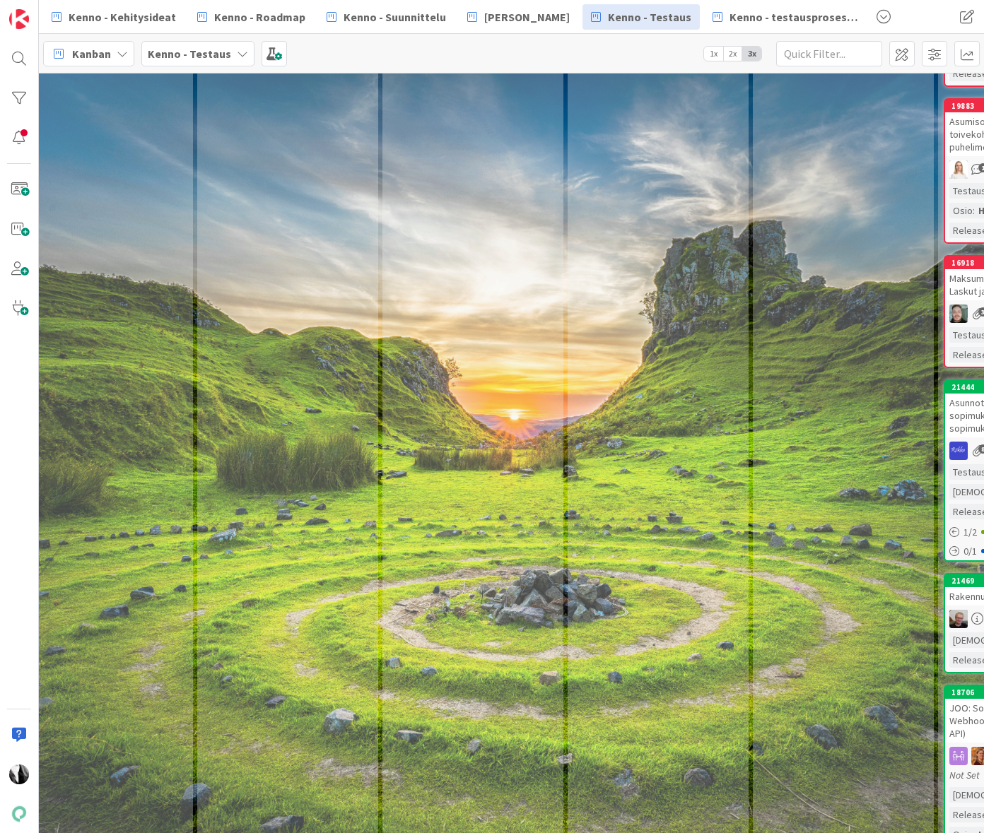
scroll to position [41010, 959]
